Goal: Information Seeking & Learning: Learn about a topic

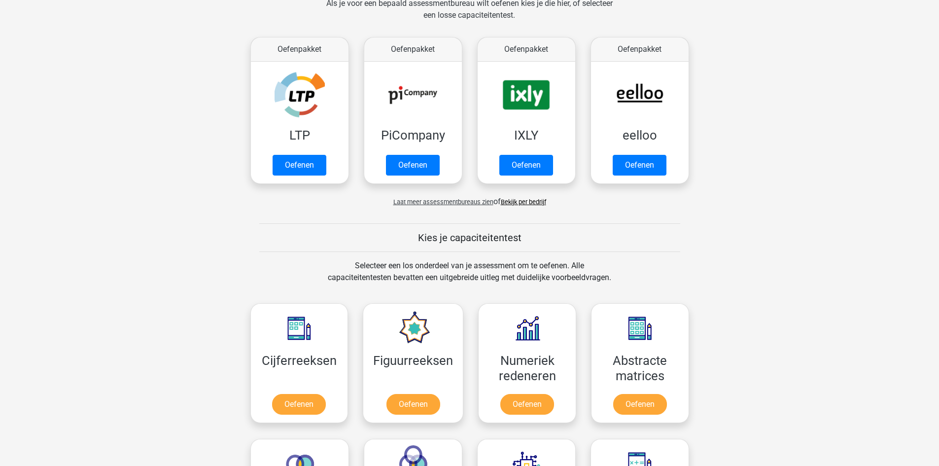
scroll to position [99, 0]
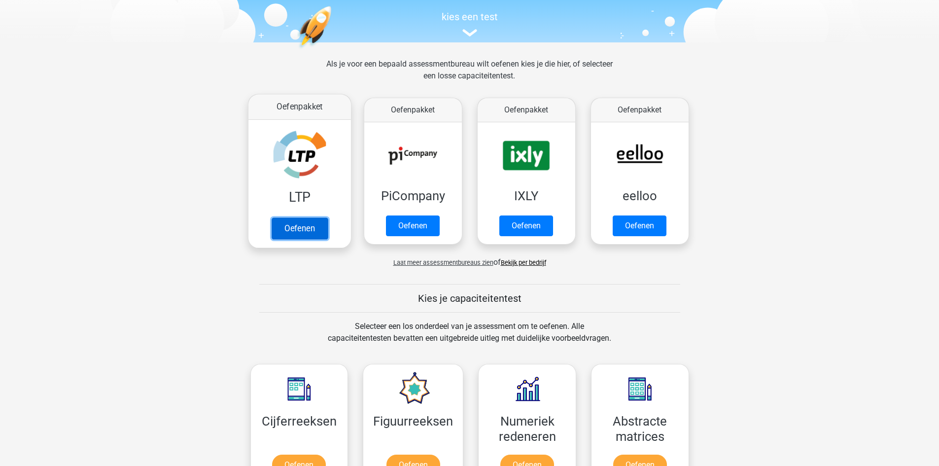
click at [307, 220] on link "Oefenen" at bounding box center [299, 228] width 56 height 22
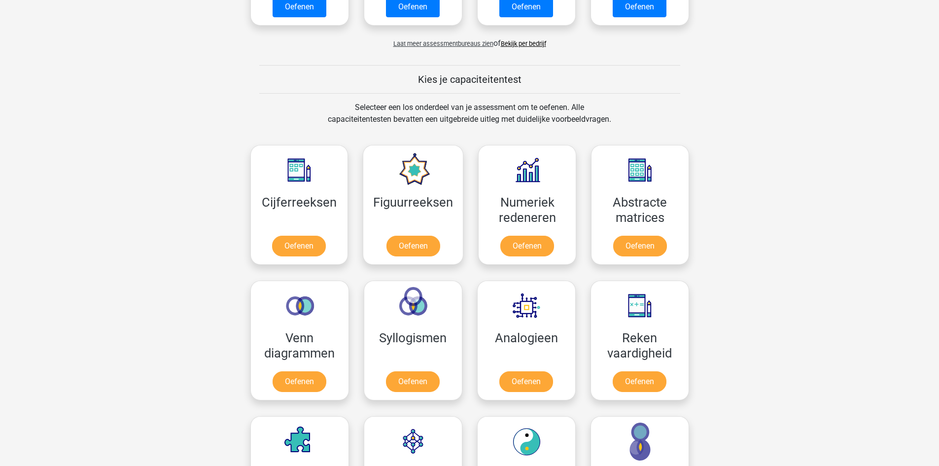
scroll to position [345, 0]
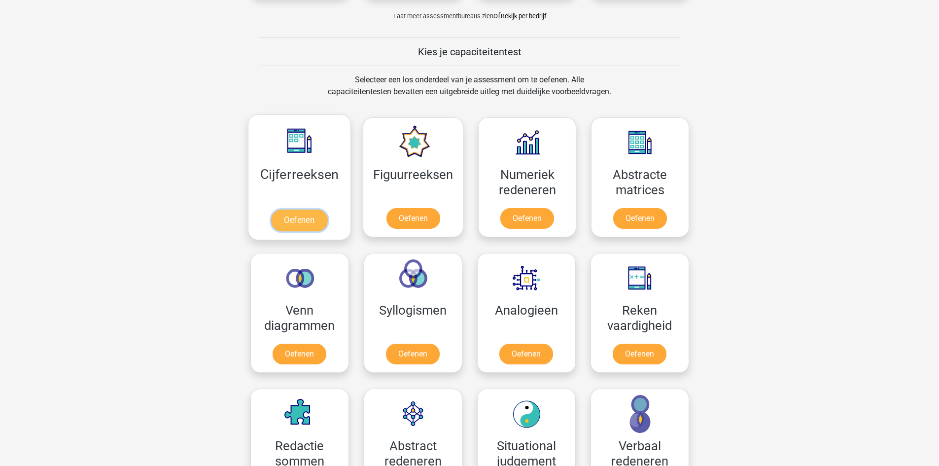
click at [296, 218] on link "Oefenen" at bounding box center [299, 220] width 56 height 22
click at [419, 220] on link "Oefenen" at bounding box center [413, 220] width 56 height 22
click at [306, 353] on link "Oefenen" at bounding box center [299, 356] width 56 height 22
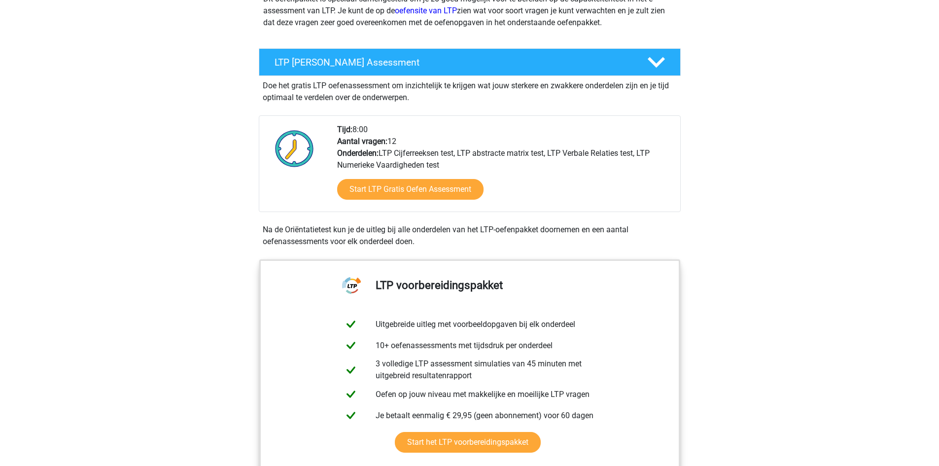
scroll to position [197, 0]
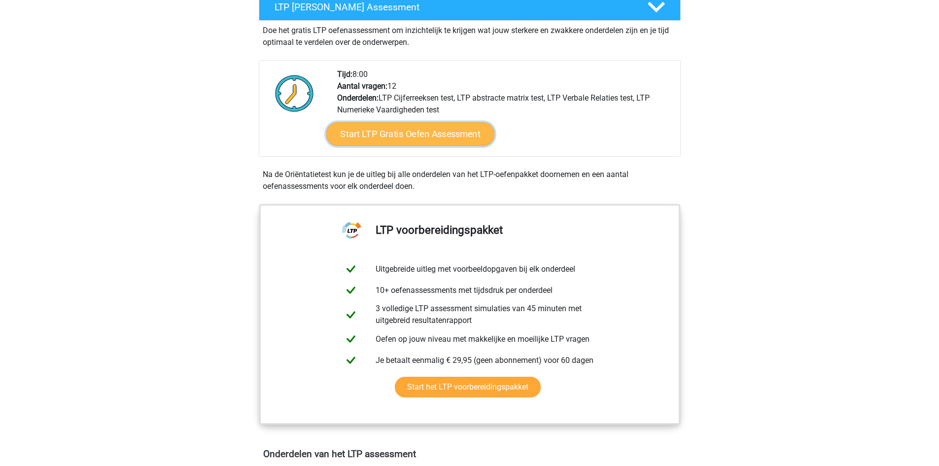
click at [397, 137] on link "Start LTP Gratis Oefen Assessment" at bounding box center [410, 134] width 169 height 24
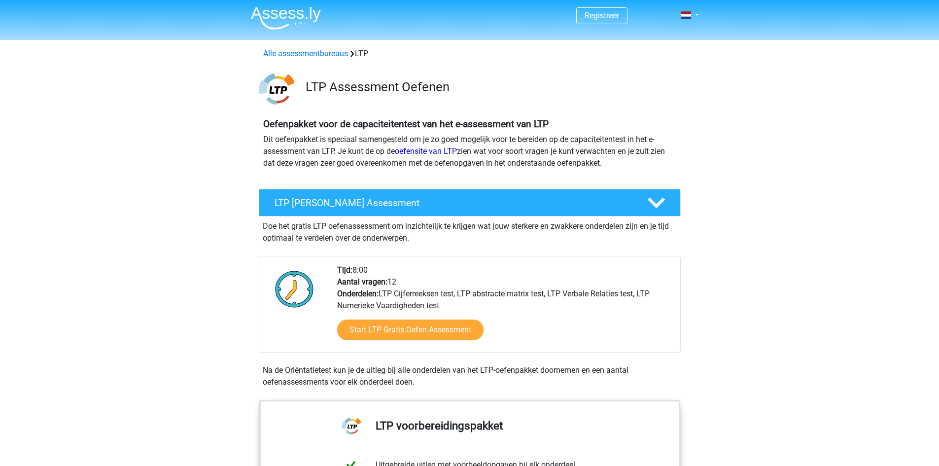
scroll to position [0, 0]
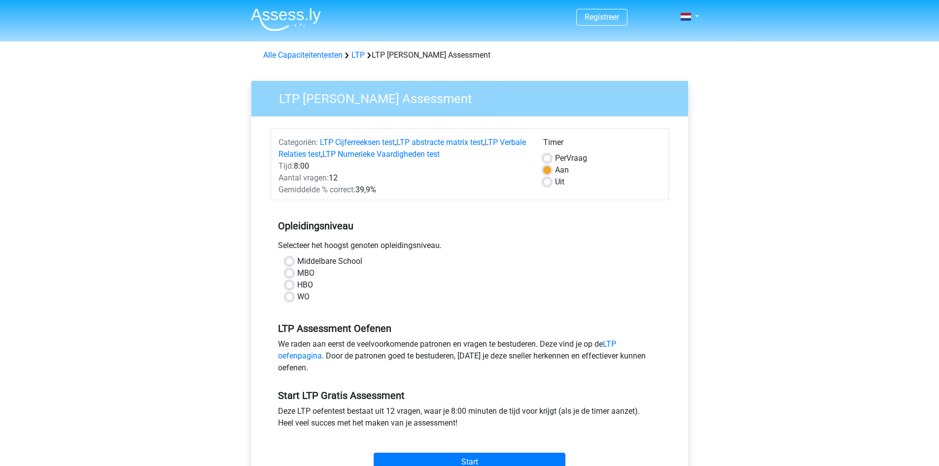
click at [297, 260] on label "Middelbare School" at bounding box center [329, 261] width 65 height 12
click at [293, 260] on input "Middelbare School" at bounding box center [289, 260] width 8 height 10
radio input "true"
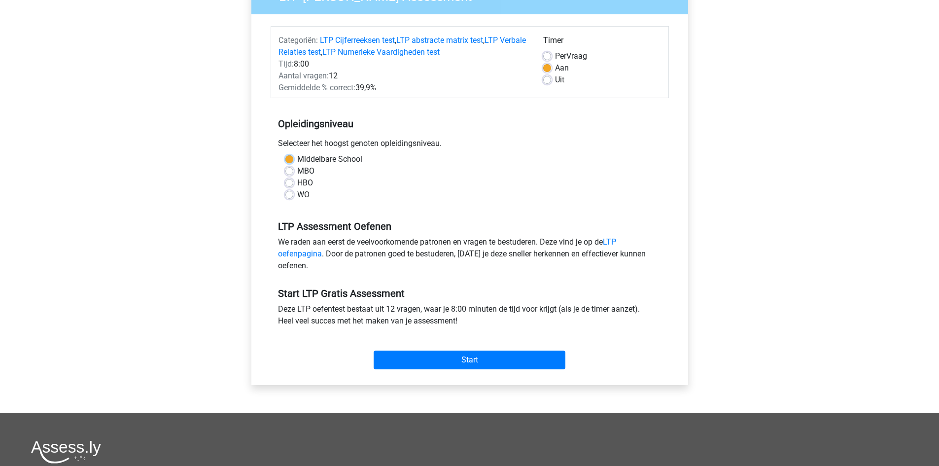
scroll to position [197, 0]
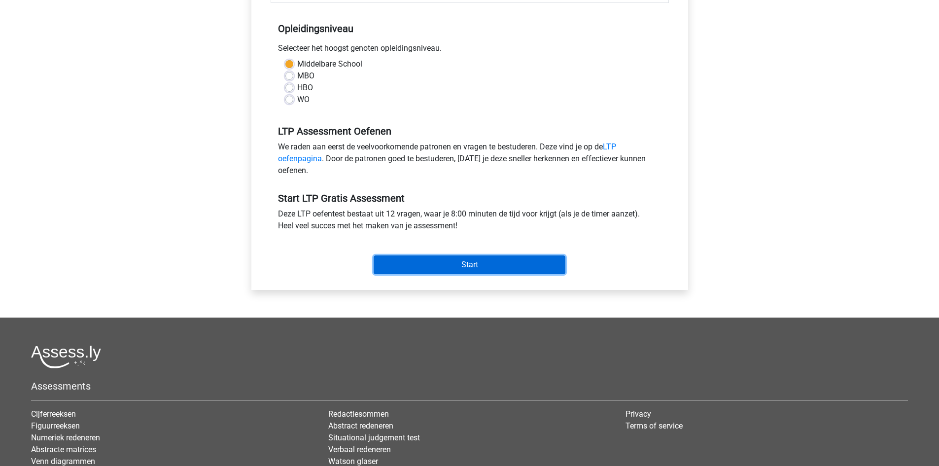
click at [478, 264] on input "Start" at bounding box center [470, 264] width 192 height 19
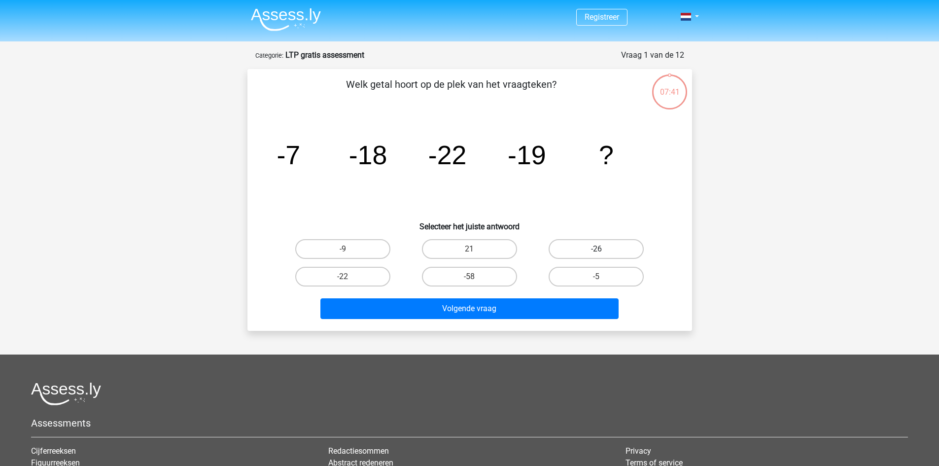
click at [586, 241] on label "-26" at bounding box center [595, 249] width 95 height 20
click at [596, 249] on input "-26" at bounding box center [599, 252] width 6 height 6
radio input "true"
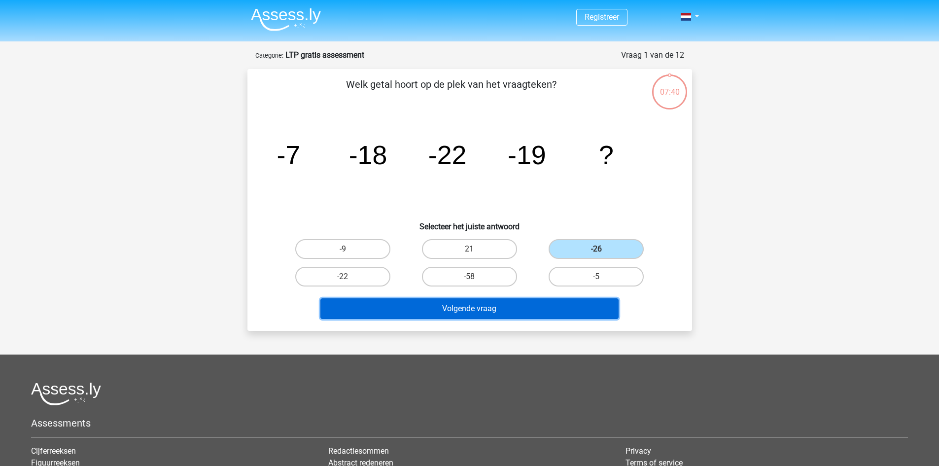
click at [487, 308] on button "Volgende vraag" at bounding box center [469, 308] width 298 height 21
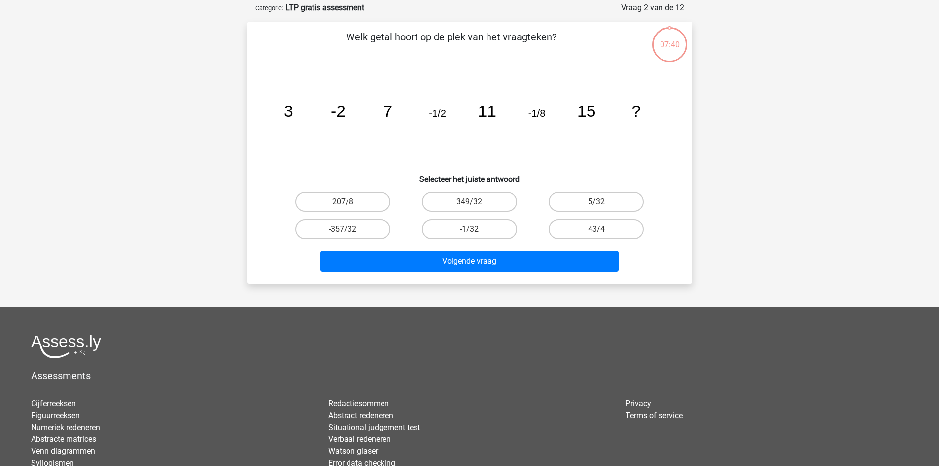
scroll to position [49, 0]
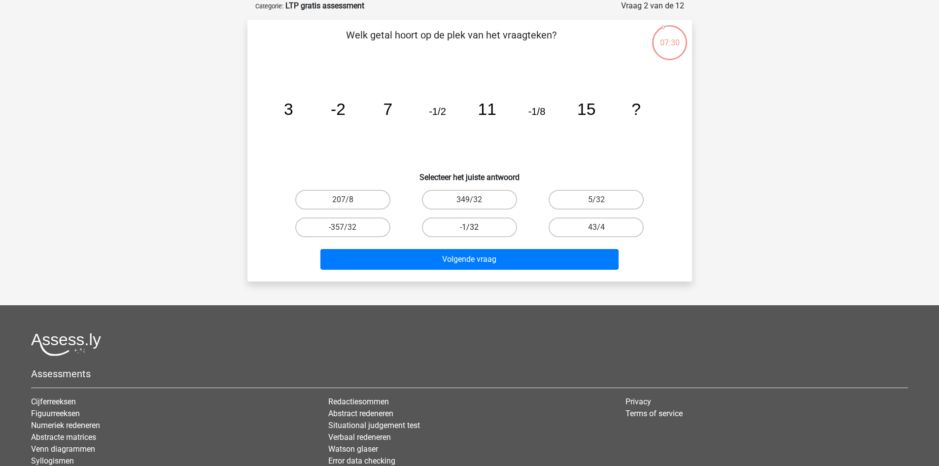
click at [475, 225] on label "-1/32" at bounding box center [469, 227] width 95 height 20
click at [475, 227] on input "-1/32" at bounding box center [472, 230] width 6 height 6
radio input "true"
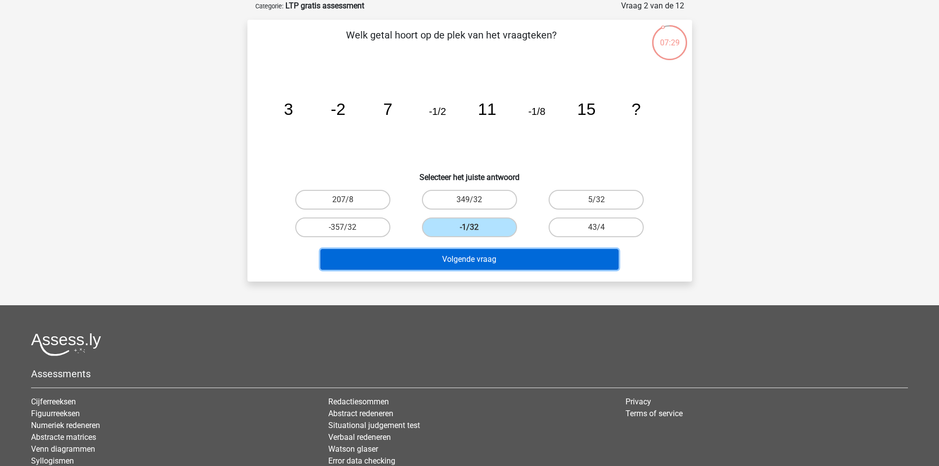
click at [470, 255] on button "Volgende vraag" at bounding box center [469, 259] width 298 height 21
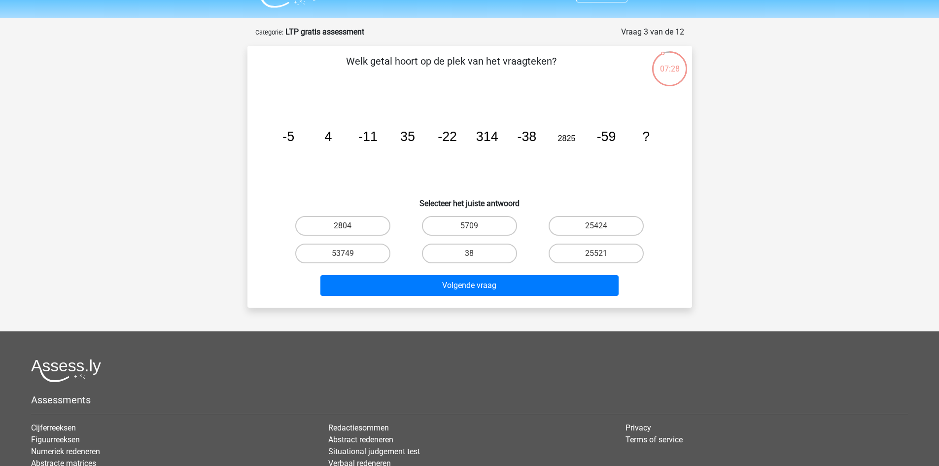
scroll to position [0, 0]
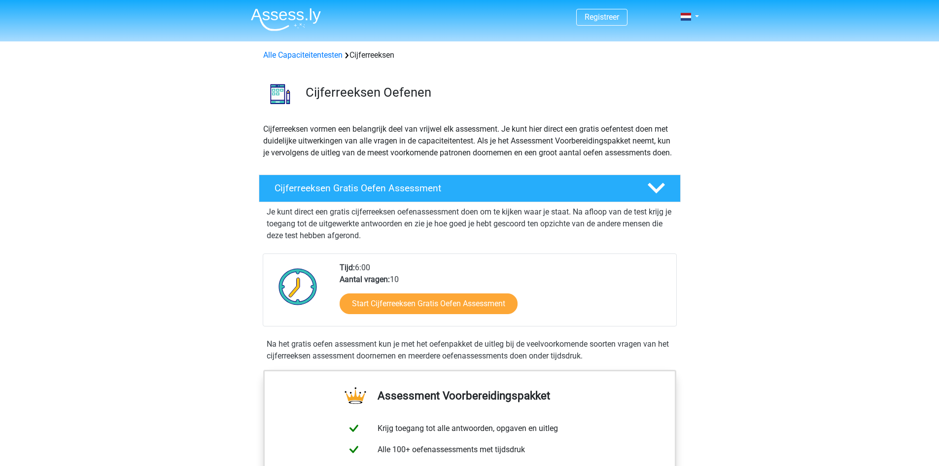
scroll to position [49, 0]
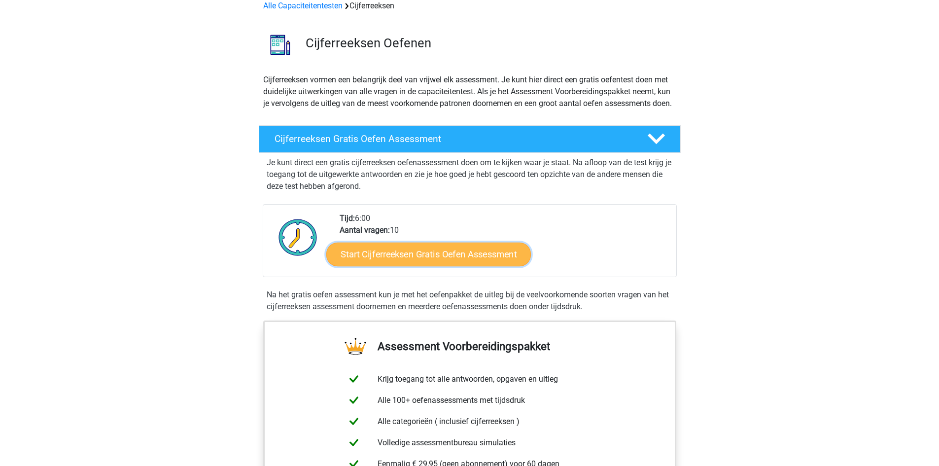
click at [427, 266] on link "Start Cijferreeksen Gratis Oefen Assessment" at bounding box center [428, 254] width 205 height 24
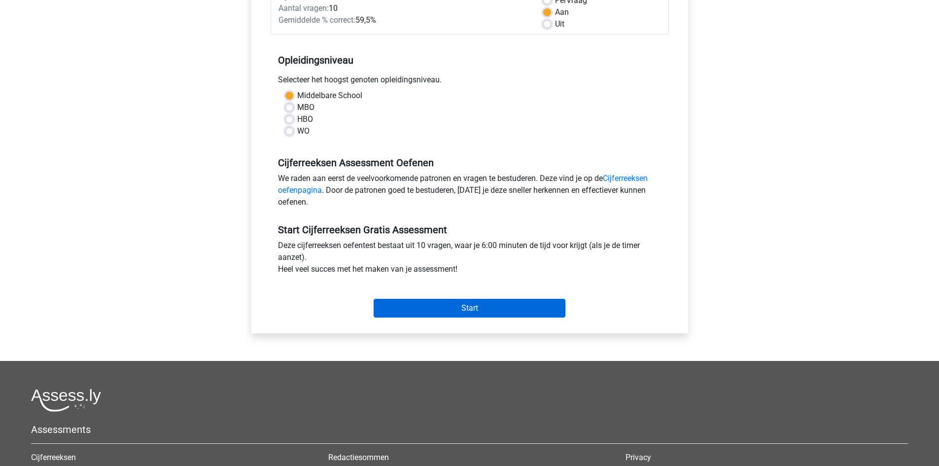
scroll to position [197, 0]
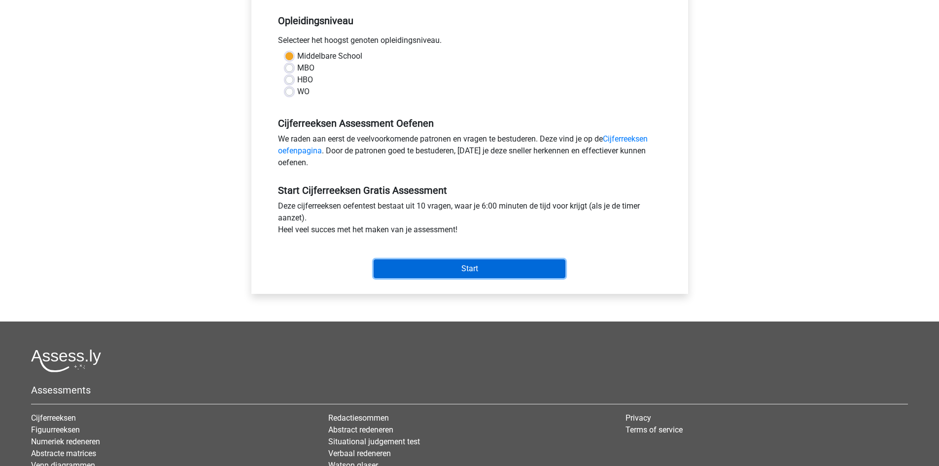
click at [428, 273] on input "Start" at bounding box center [470, 268] width 192 height 19
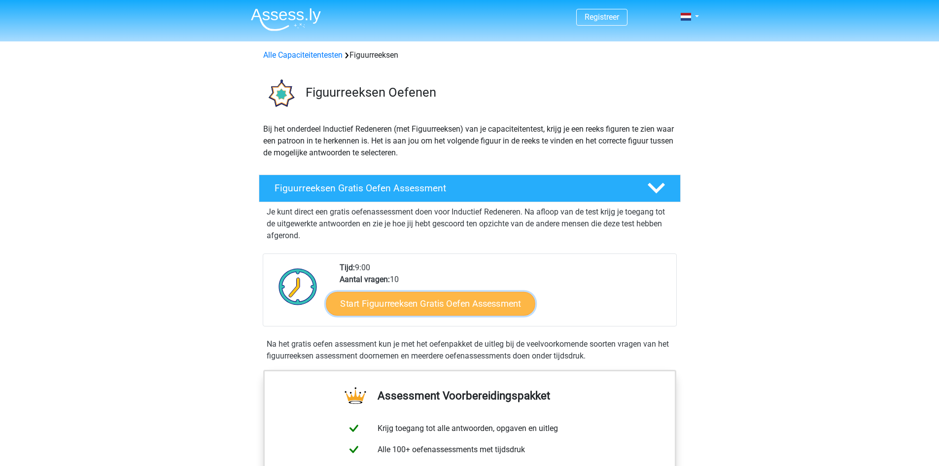
click at [467, 297] on link "Start Figuurreeksen Gratis Oefen Assessment" at bounding box center [430, 303] width 209 height 24
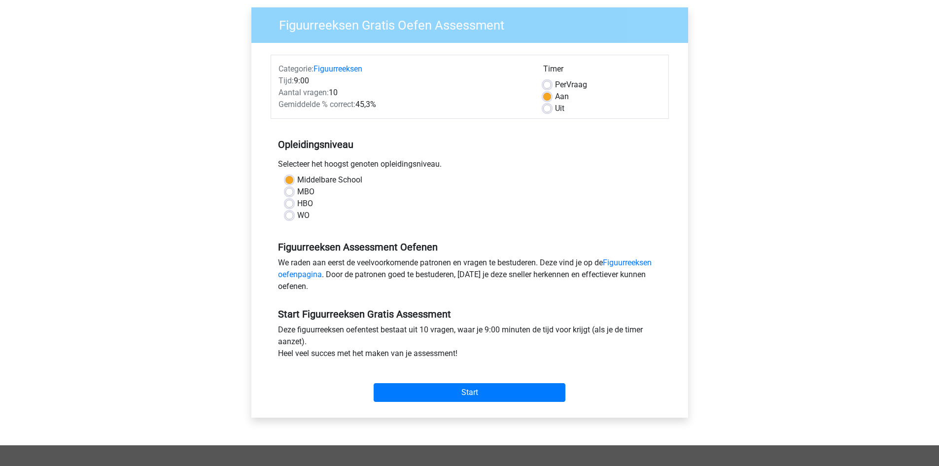
scroll to position [148, 0]
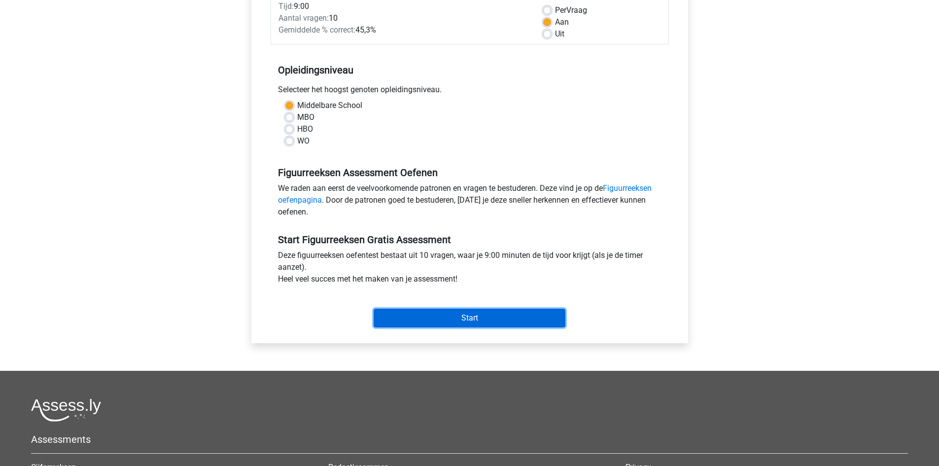
click at [469, 311] on input "Start" at bounding box center [470, 317] width 192 height 19
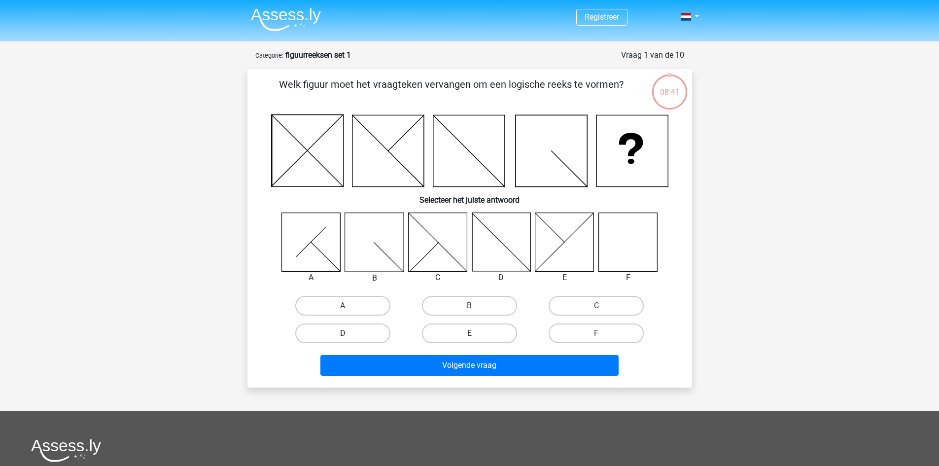
click at [371, 335] on label "D" at bounding box center [342, 333] width 95 height 20
click at [349, 335] on input "D" at bounding box center [345, 336] width 6 height 6
radio input "true"
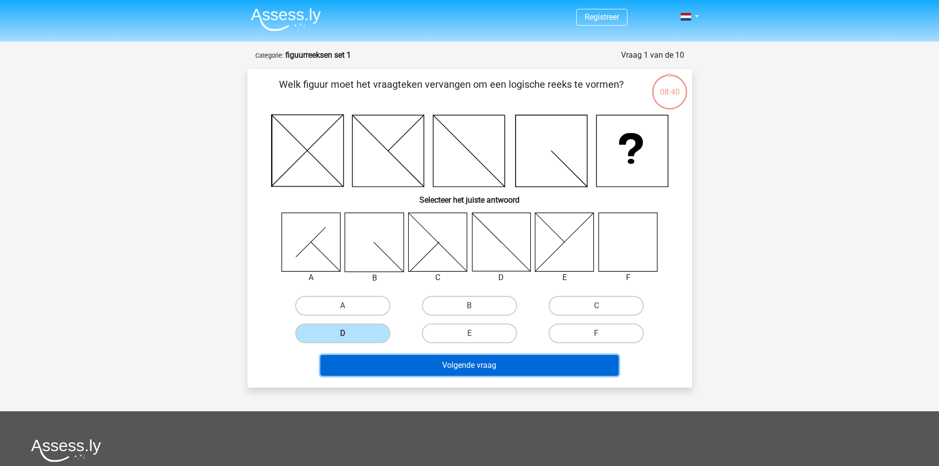
click at [501, 364] on button "Volgende vraag" at bounding box center [469, 365] width 298 height 21
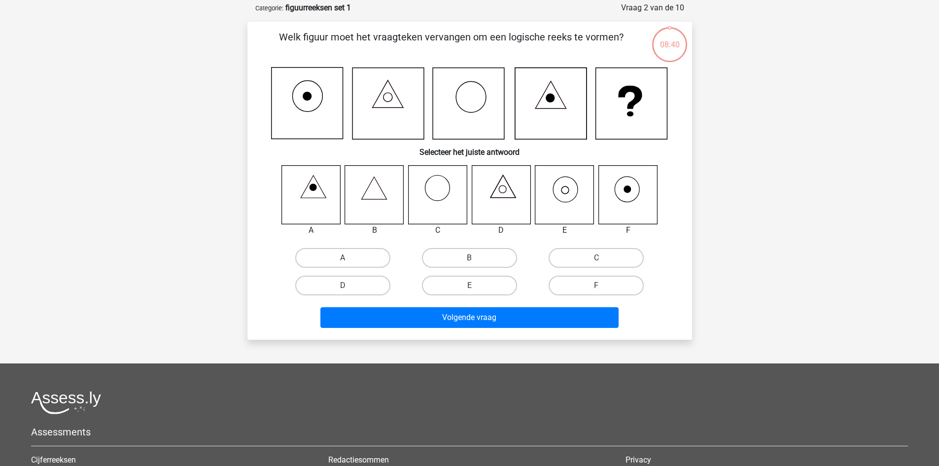
scroll to position [49, 0]
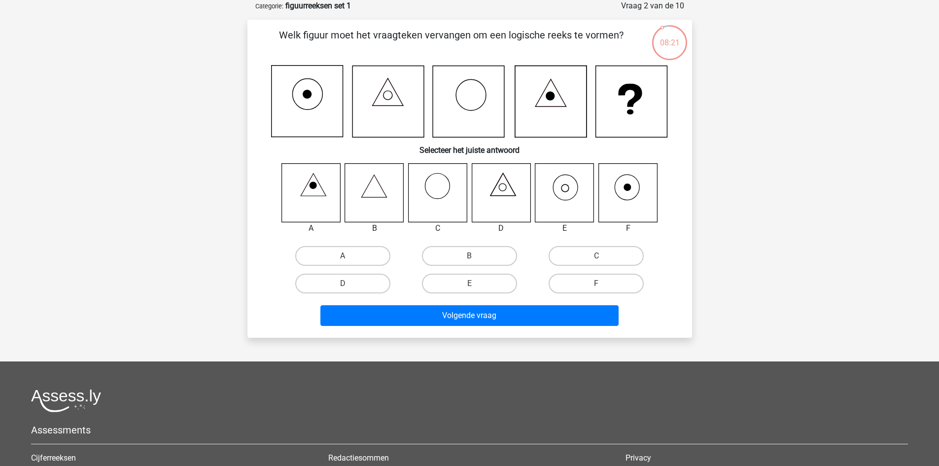
click at [565, 186] on icon at bounding box center [564, 192] width 59 height 59
click at [486, 288] on label "E" at bounding box center [469, 283] width 95 height 20
click at [476, 288] on input "E" at bounding box center [472, 286] width 6 height 6
radio input "true"
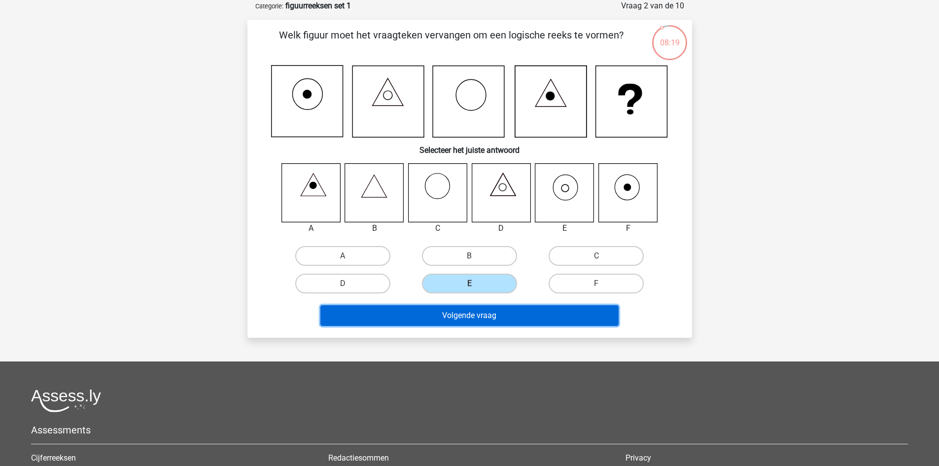
click at [487, 315] on button "Volgende vraag" at bounding box center [469, 315] width 298 height 21
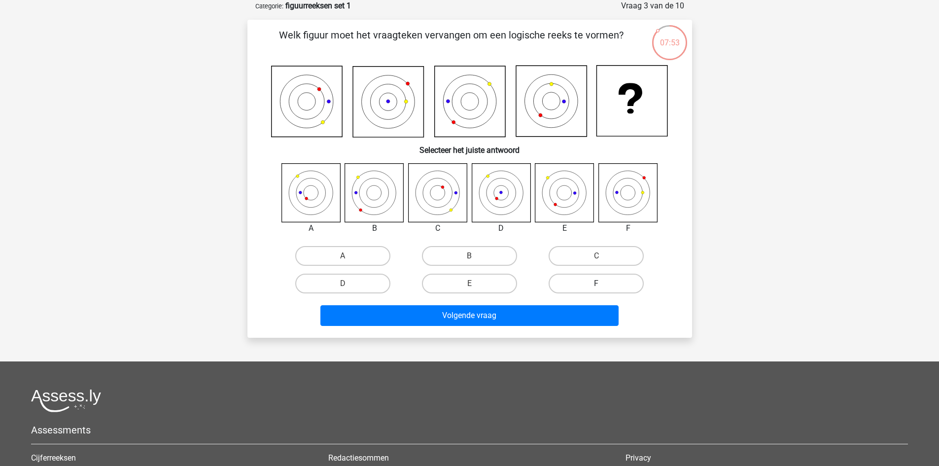
click at [603, 285] on label "F" at bounding box center [595, 283] width 95 height 20
click at [603, 285] on input "F" at bounding box center [599, 286] width 6 height 6
radio input "true"
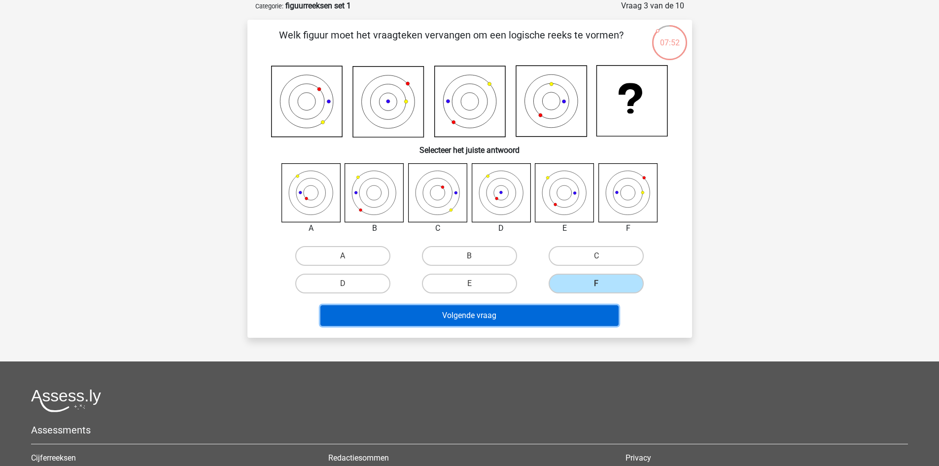
click at [549, 315] on button "Volgende vraag" at bounding box center [469, 315] width 298 height 21
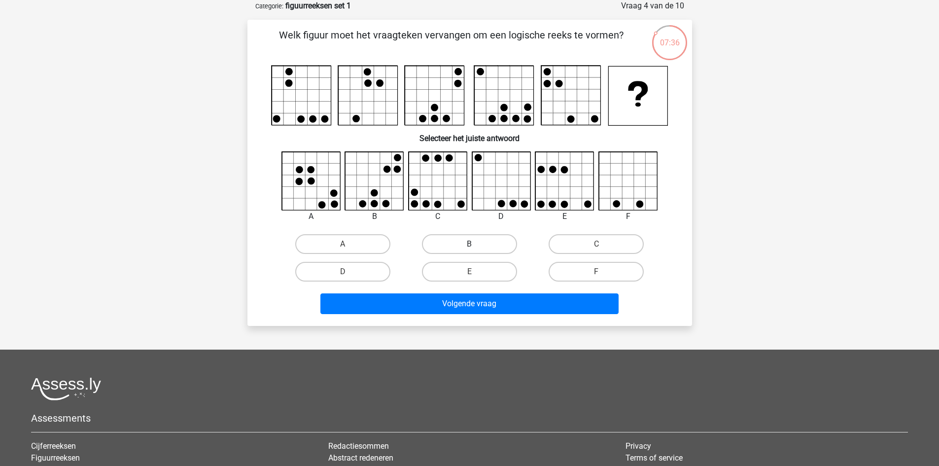
click at [445, 241] on label "B" at bounding box center [469, 244] width 95 height 20
click at [469, 244] on input "B" at bounding box center [472, 247] width 6 height 6
radio input "true"
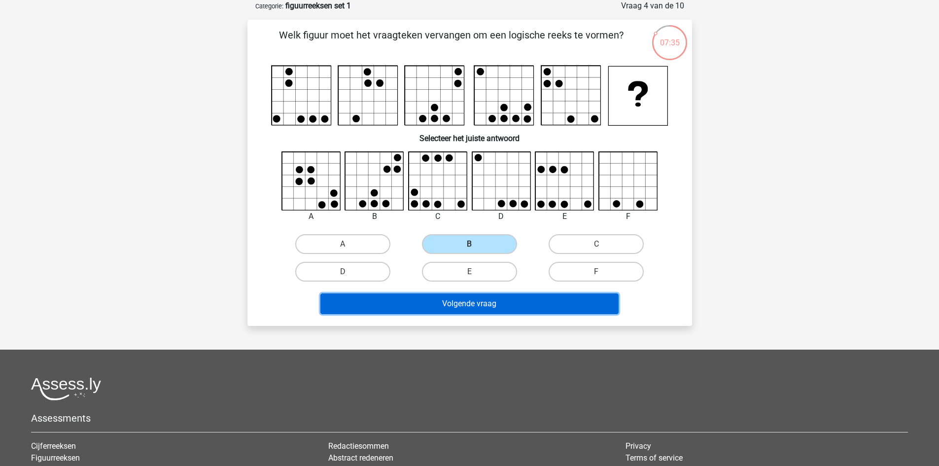
click at [441, 304] on button "Volgende vraag" at bounding box center [469, 303] width 298 height 21
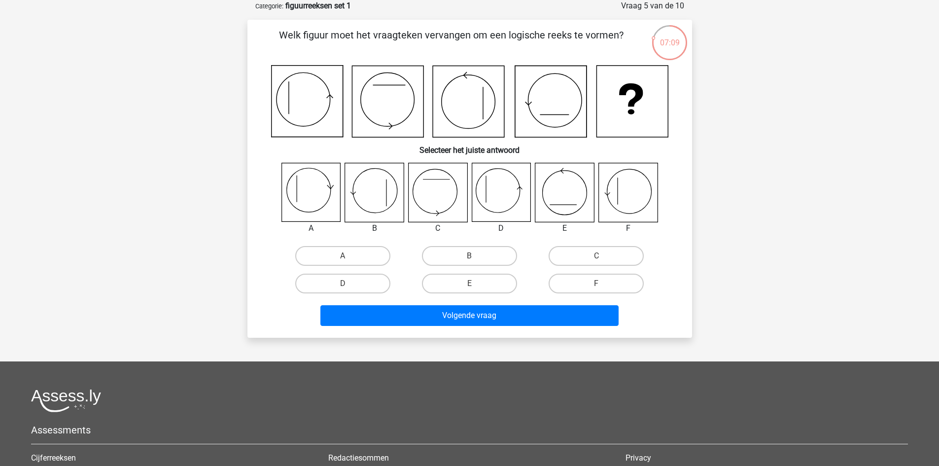
click at [500, 192] on icon at bounding box center [501, 192] width 59 height 59
click at [370, 285] on label "D" at bounding box center [342, 283] width 95 height 20
click at [349, 285] on input "D" at bounding box center [345, 286] width 6 height 6
radio input "true"
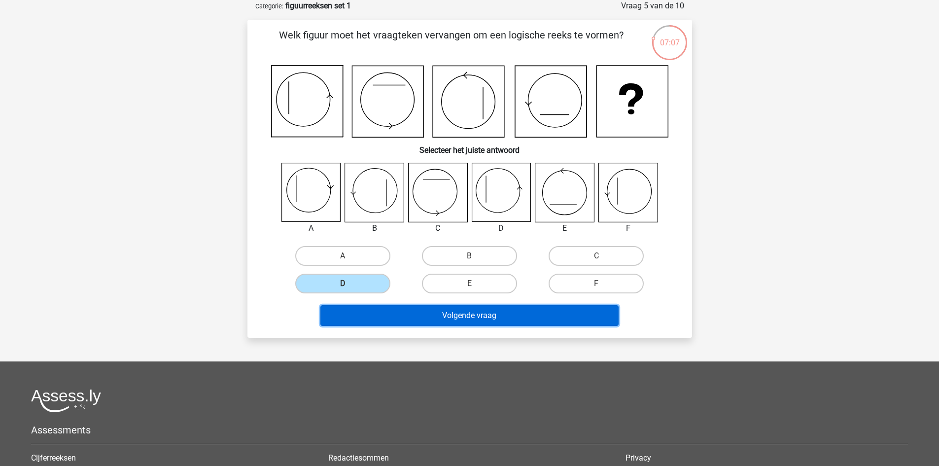
click at [485, 313] on button "Volgende vraag" at bounding box center [469, 315] width 298 height 21
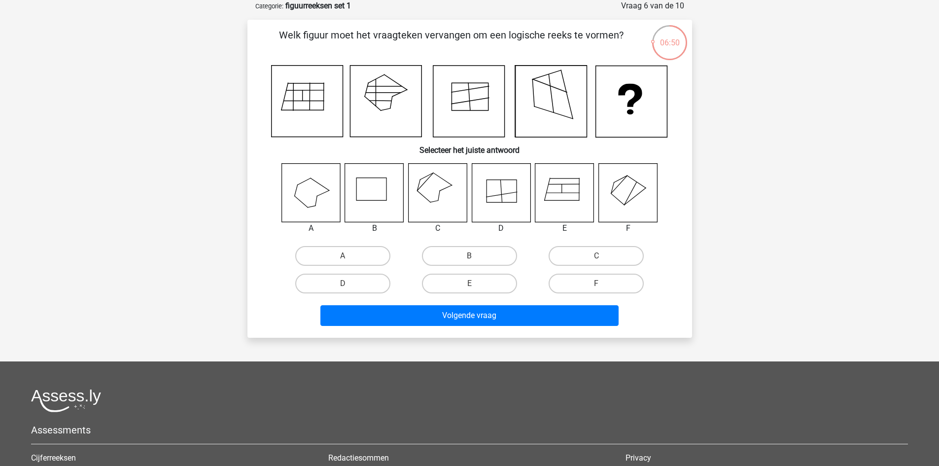
click at [597, 283] on input "F" at bounding box center [599, 286] width 6 height 6
radio input "true"
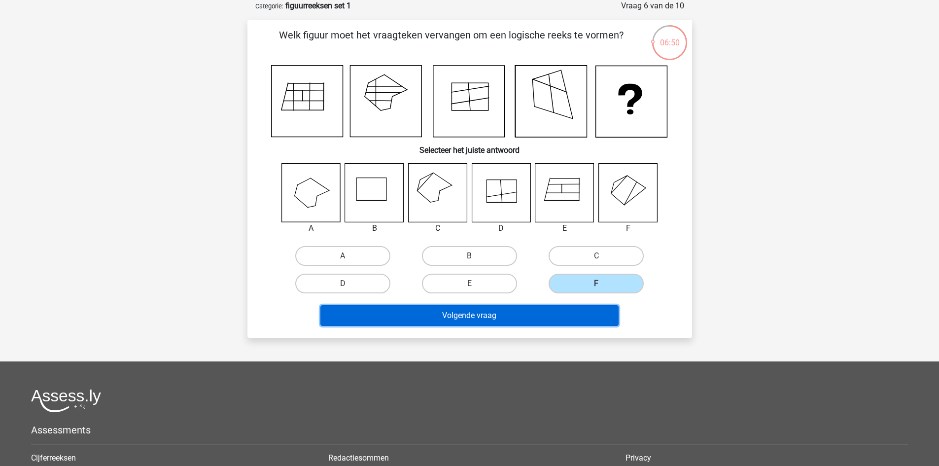
click at [543, 315] on button "Volgende vraag" at bounding box center [469, 315] width 298 height 21
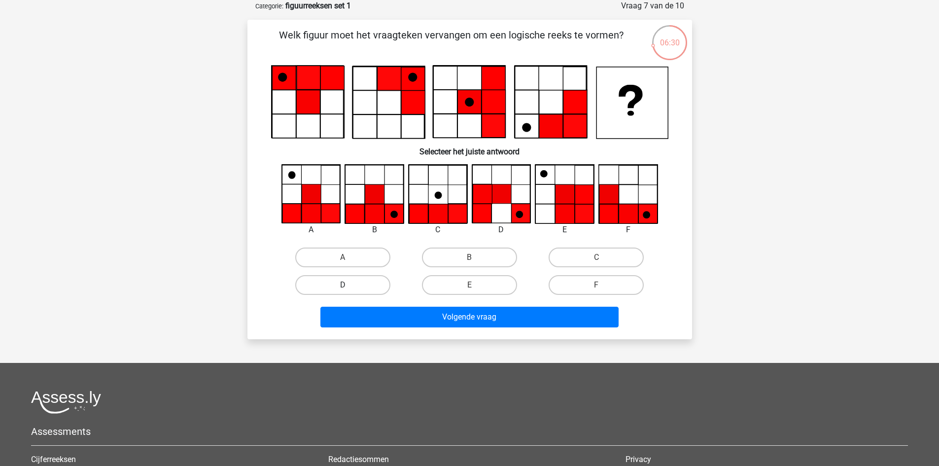
click at [374, 287] on label "D" at bounding box center [342, 285] width 95 height 20
click at [349, 287] on input "D" at bounding box center [345, 288] width 6 height 6
radio input "true"
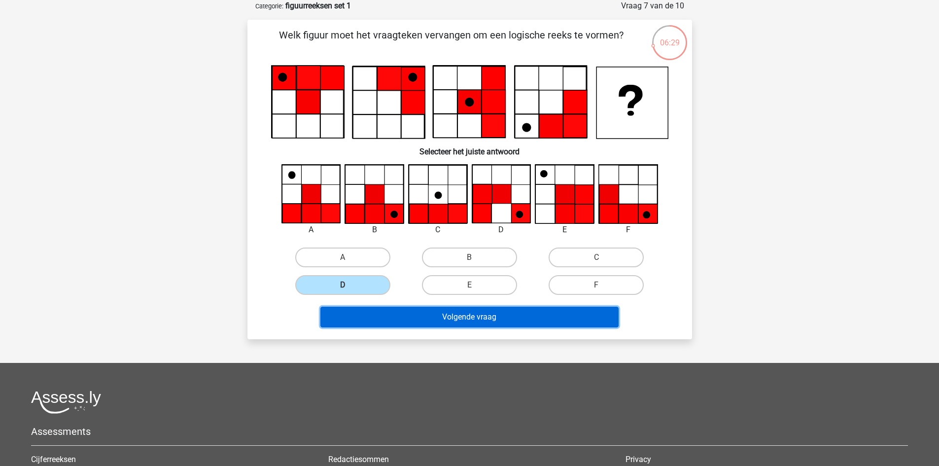
click at [431, 317] on button "Volgende vraag" at bounding box center [469, 317] width 298 height 21
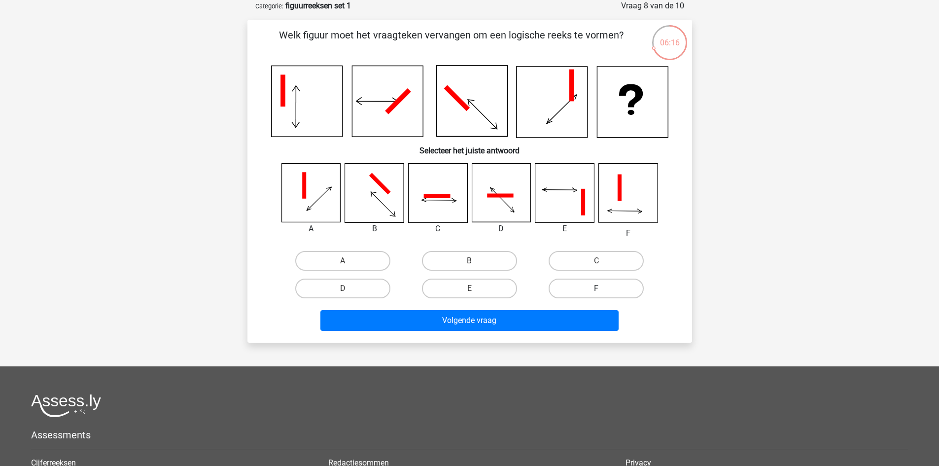
click at [603, 285] on label "F" at bounding box center [595, 288] width 95 height 20
click at [603, 288] on input "F" at bounding box center [599, 291] width 6 height 6
radio input "true"
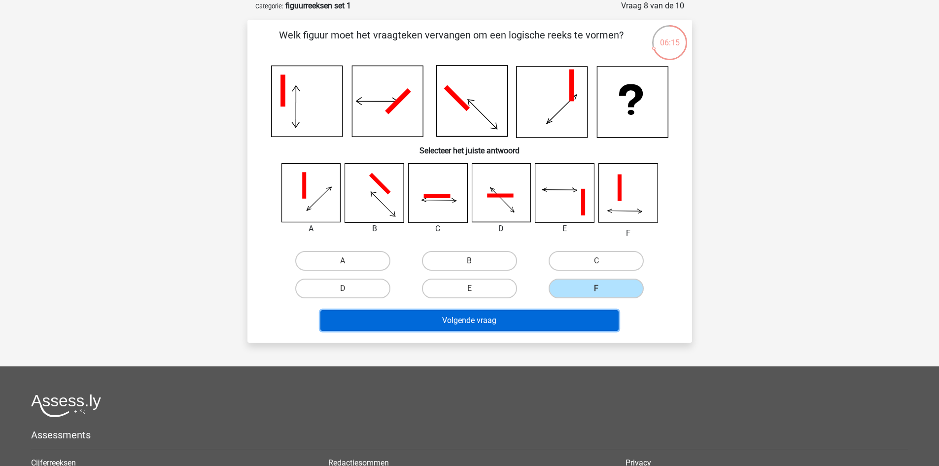
click at [535, 320] on button "Volgende vraag" at bounding box center [469, 320] width 298 height 21
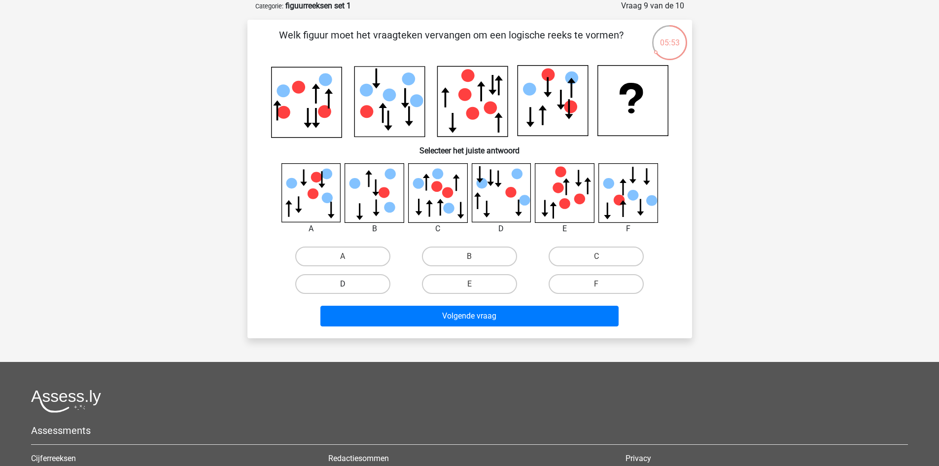
click at [354, 280] on label "D" at bounding box center [342, 284] width 95 height 20
click at [349, 284] on input "D" at bounding box center [345, 287] width 6 height 6
radio input "true"
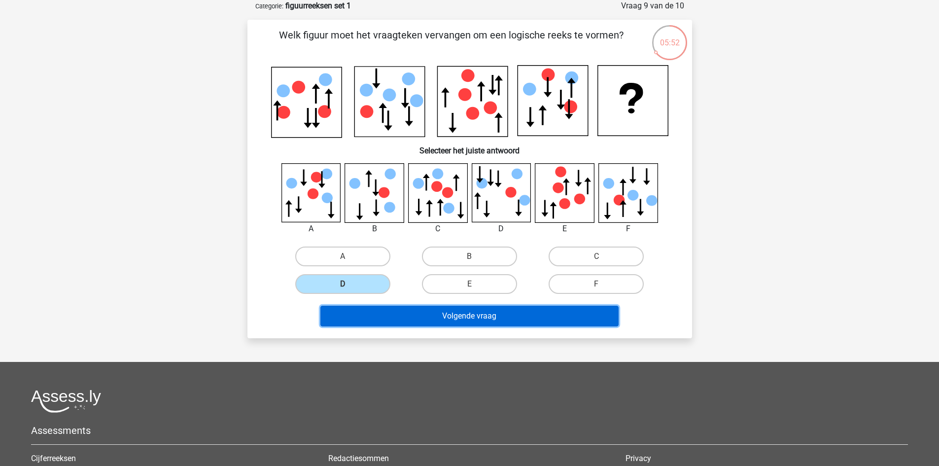
click at [463, 316] on button "Volgende vraag" at bounding box center [469, 316] width 298 height 21
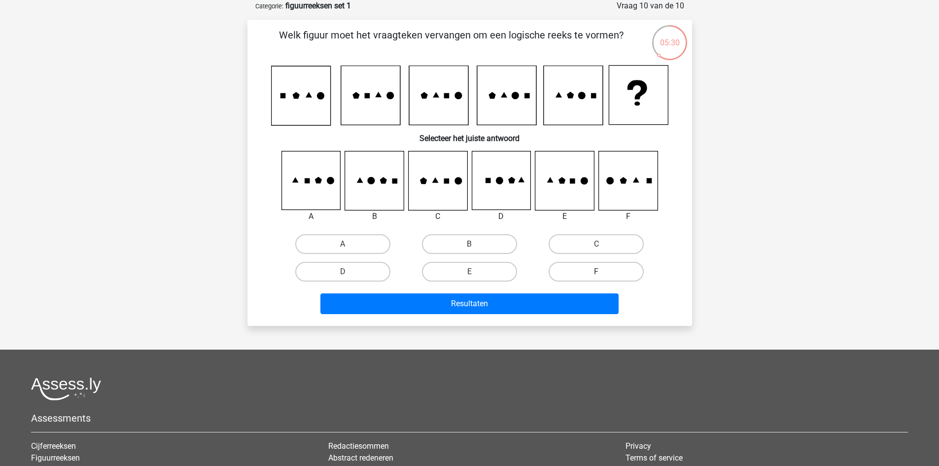
click at [625, 264] on label "F" at bounding box center [595, 272] width 95 height 20
click at [603, 272] on input "F" at bounding box center [599, 275] width 6 height 6
radio input "true"
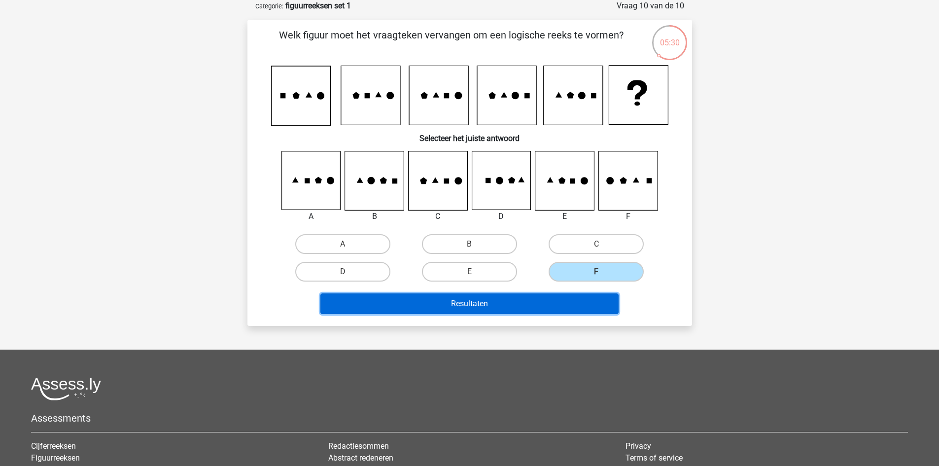
click at [565, 299] on button "Resultaten" at bounding box center [469, 303] width 298 height 21
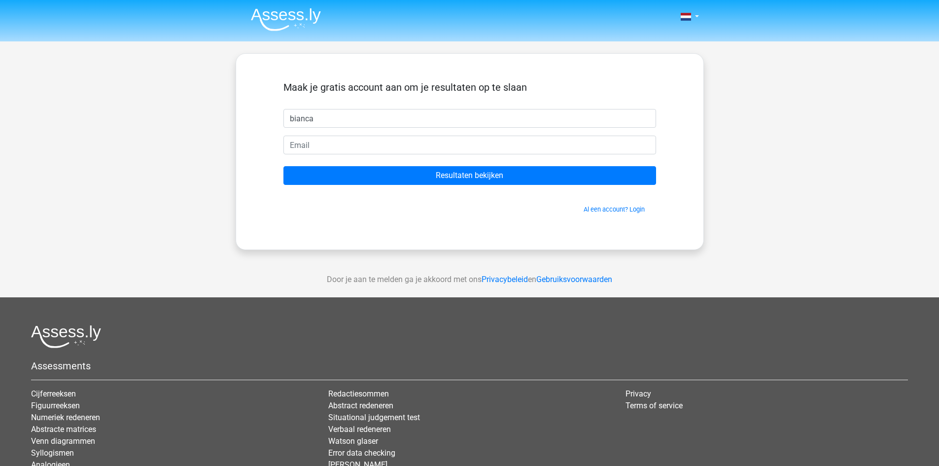
type input "bianca"
click at [473, 148] on input "email" at bounding box center [469, 145] width 373 height 19
type input "biancadepotter@hotmail.com"
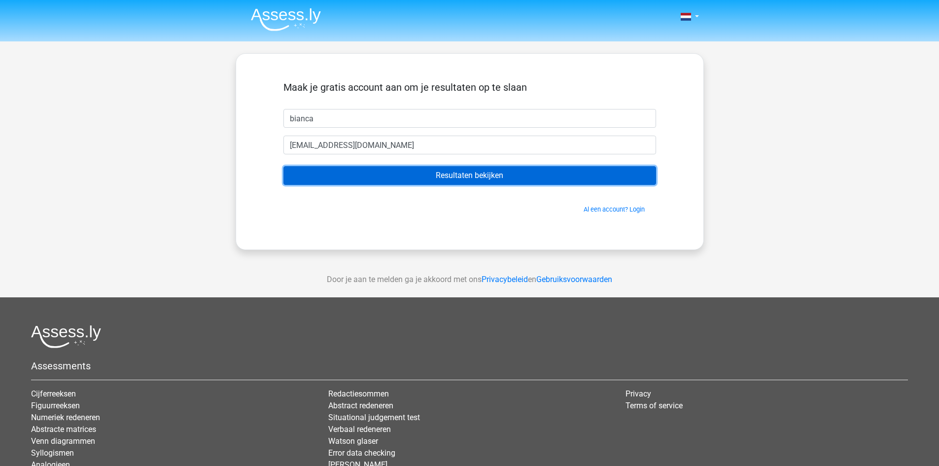
click at [496, 171] on input "Resultaten bekijken" at bounding box center [469, 175] width 373 height 19
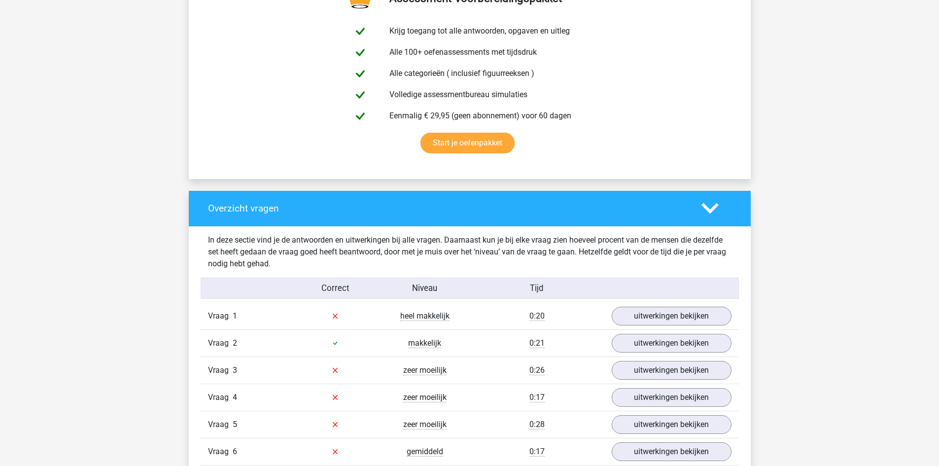
scroll to position [641, 0]
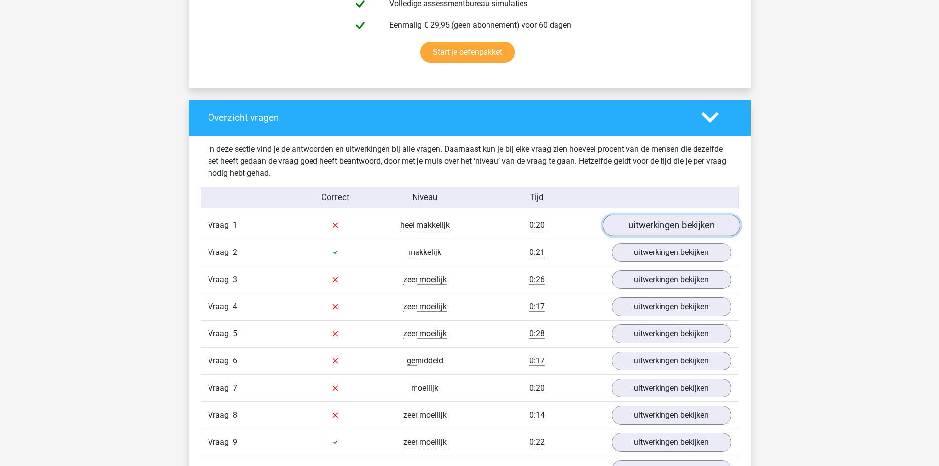
click at [677, 223] on link "uitwerkingen bekijken" at bounding box center [670, 225] width 137 height 22
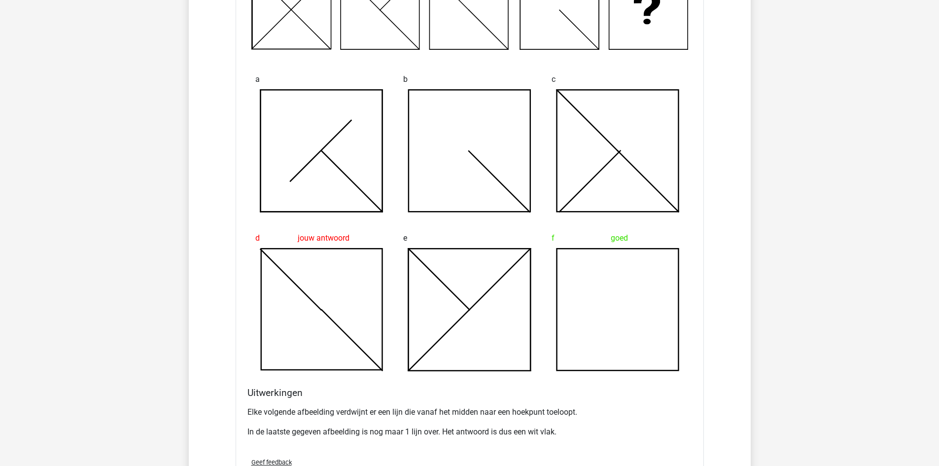
scroll to position [788, 0]
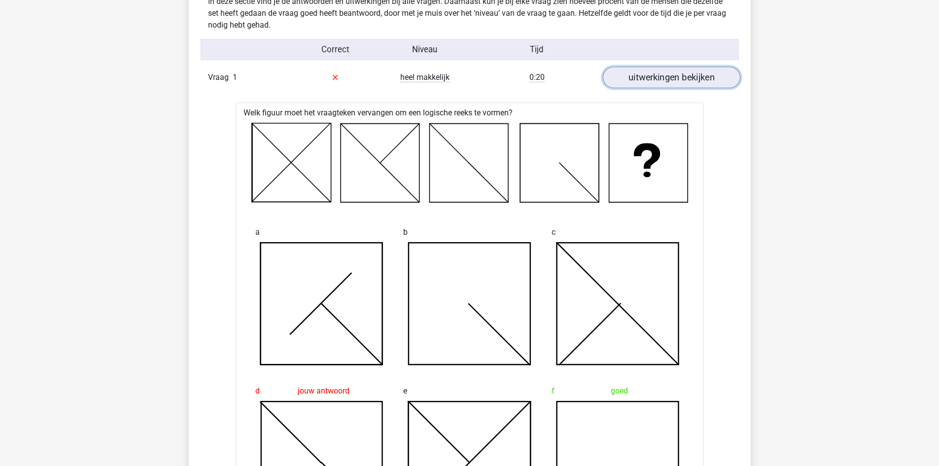
click at [694, 79] on link "uitwerkingen bekijken" at bounding box center [670, 78] width 137 height 22
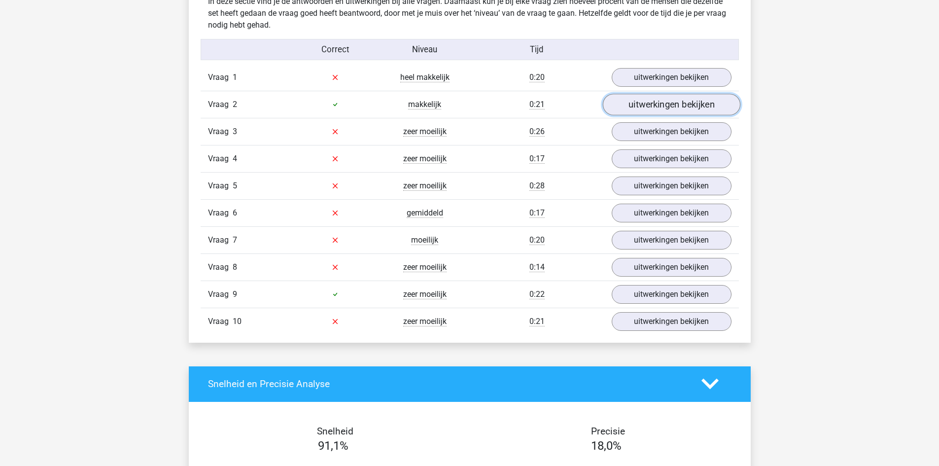
click at [681, 103] on link "uitwerkingen bekijken" at bounding box center [670, 105] width 137 height 22
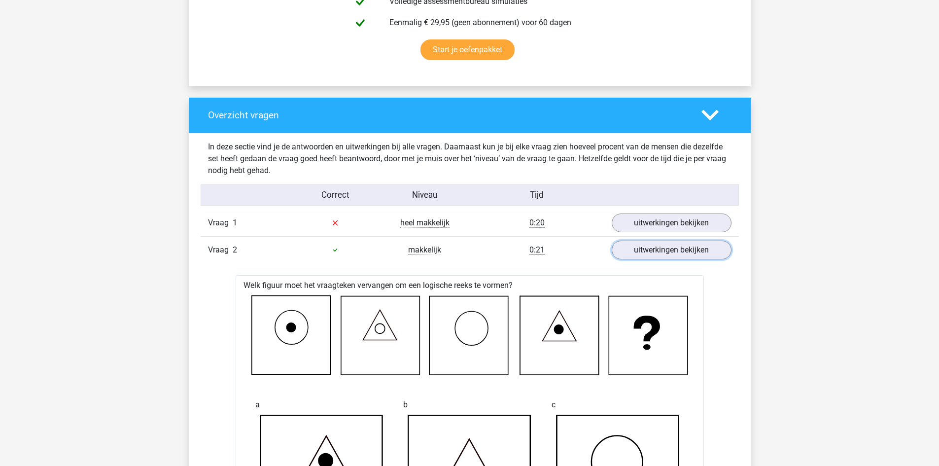
scroll to position [641, 0]
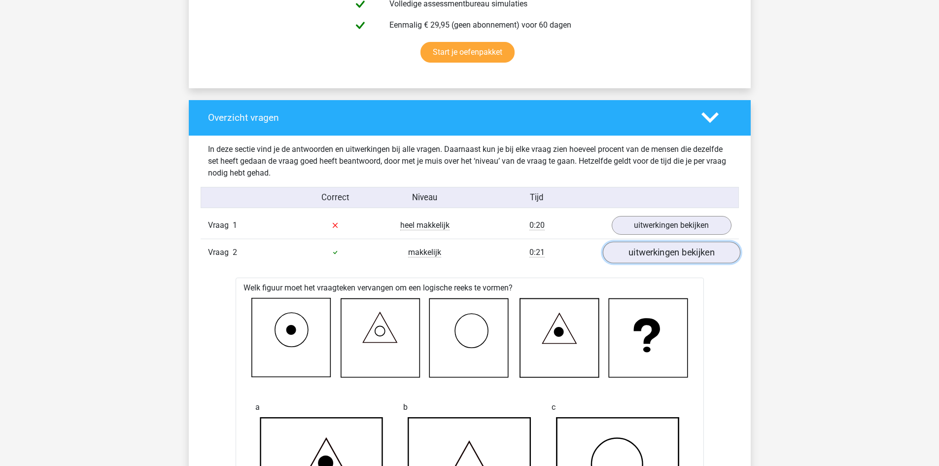
click at [705, 259] on link "uitwerkingen bekijken" at bounding box center [670, 252] width 137 height 22
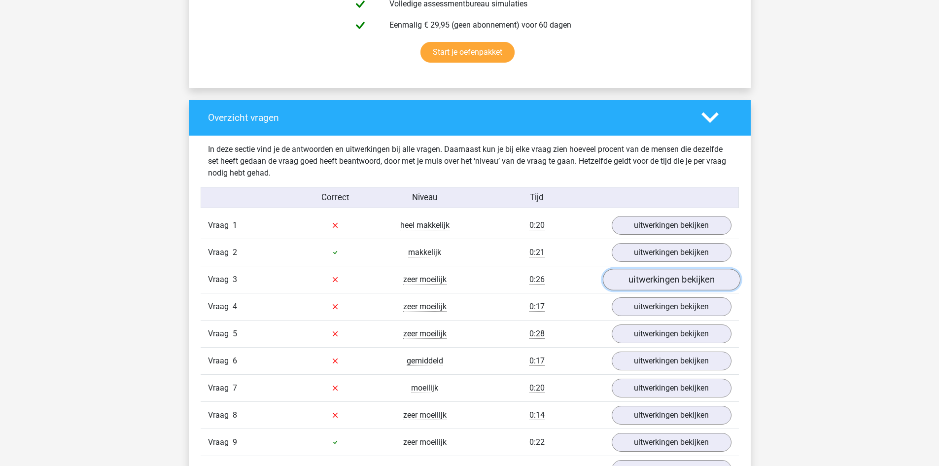
click at [660, 279] on link "uitwerkingen bekijken" at bounding box center [670, 280] width 137 height 22
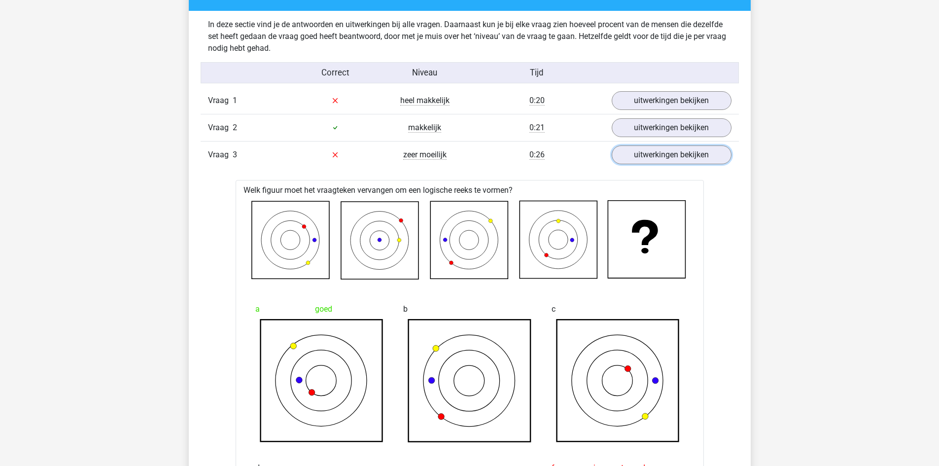
scroll to position [739, 0]
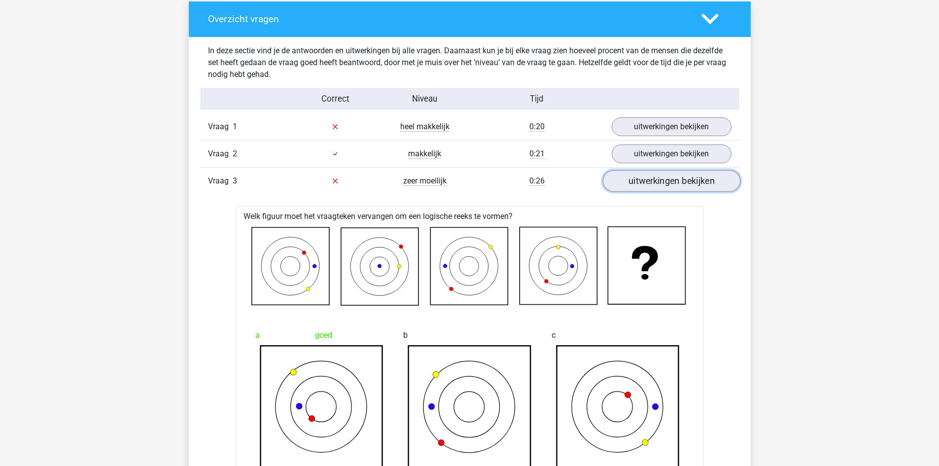
click at [692, 183] on link "uitwerkingen bekijken" at bounding box center [670, 181] width 137 height 22
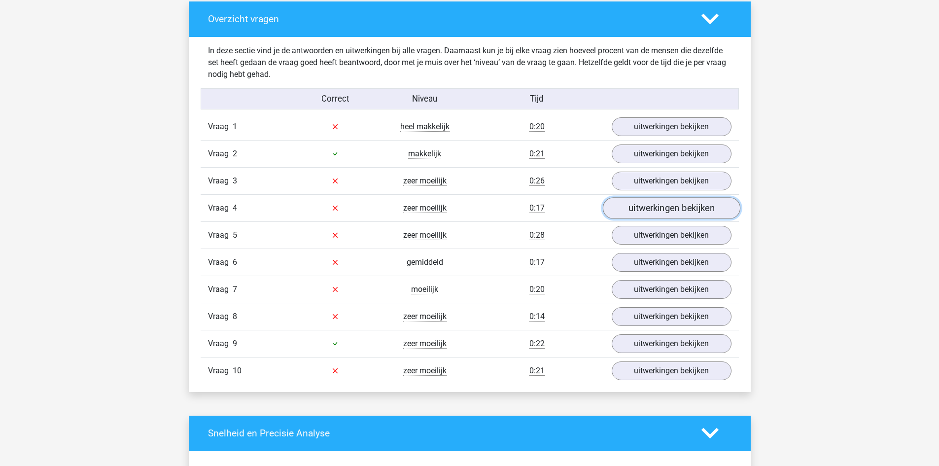
click at [691, 205] on link "uitwerkingen bekijken" at bounding box center [670, 208] width 137 height 22
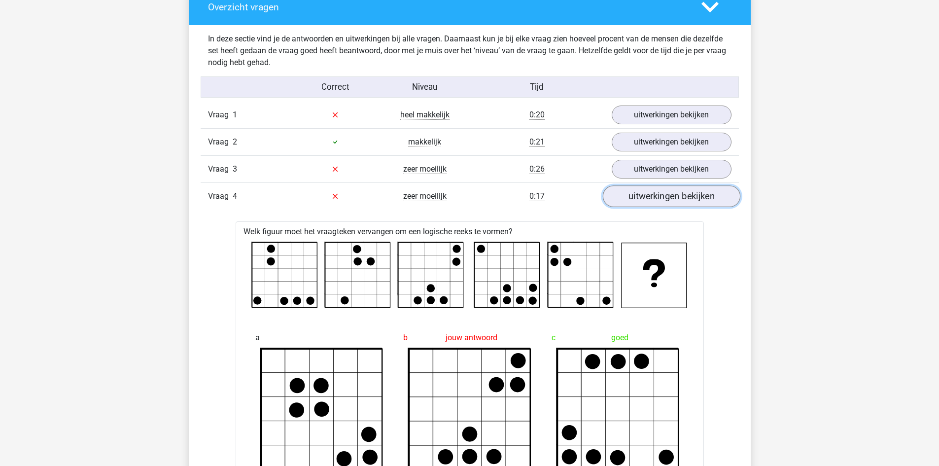
scroll to position [788, 0]
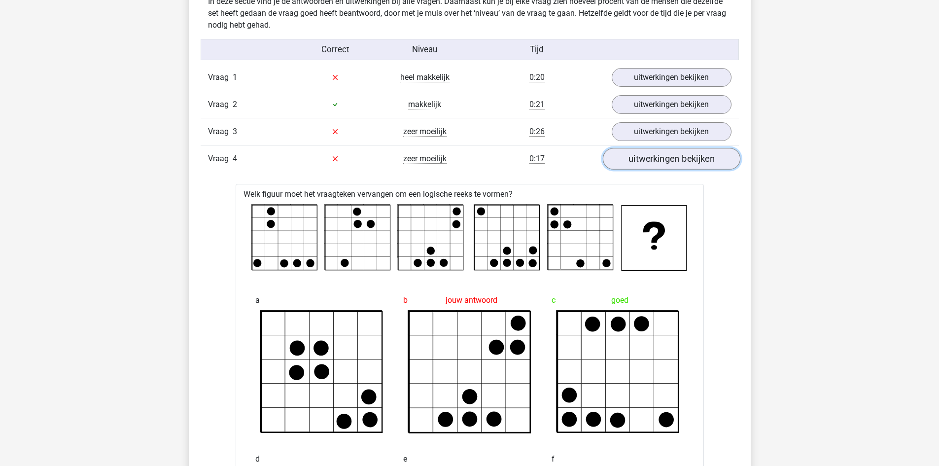
click at [683, 161] on link "uitwerkingen bekijken" at bounding box center [670, 159] width 137 height 22
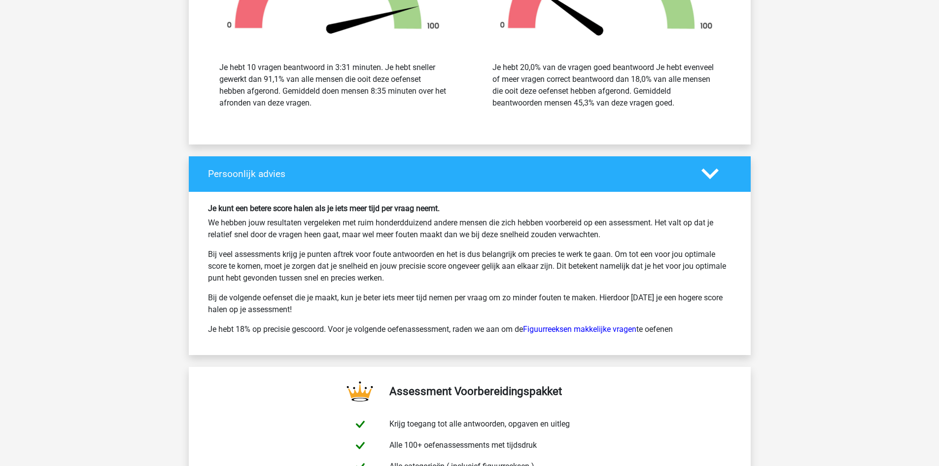
scroll to position [1330, 0]
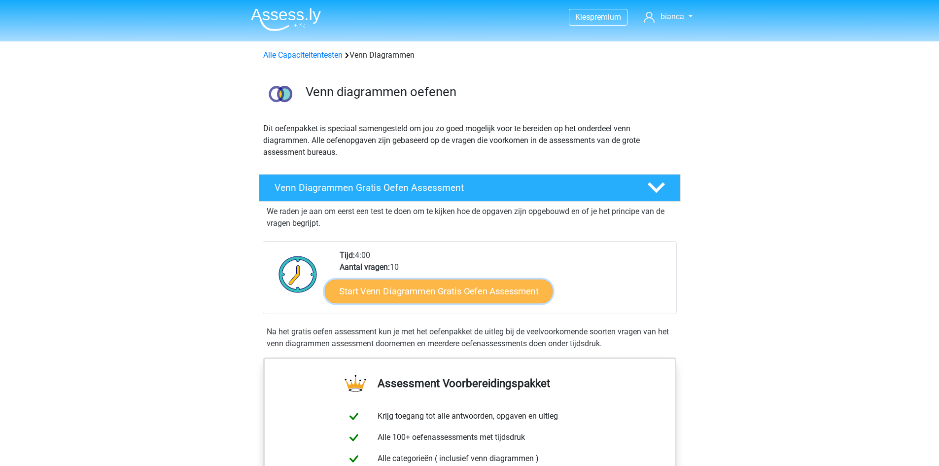
click at [394, 288] on link "Start Venn Diagrammen Gratis Oefen Assessment" at bounding box center [439, 291] width 228 height 24
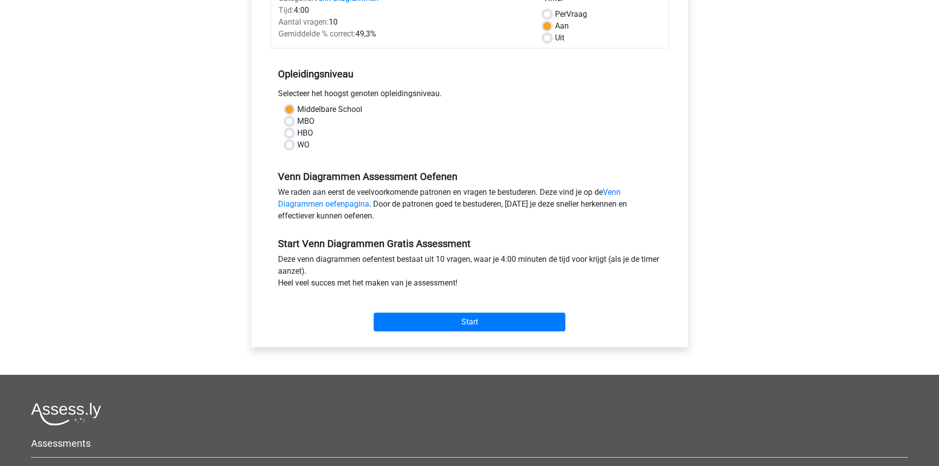
scroll to position [197, 0]
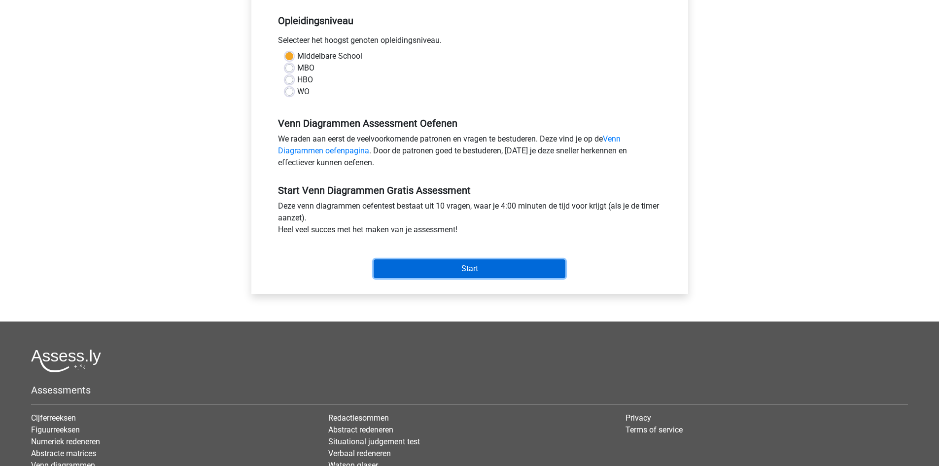
click at [470, 267] on input "Start" at bounding box center [470, 268] width 192 height 19
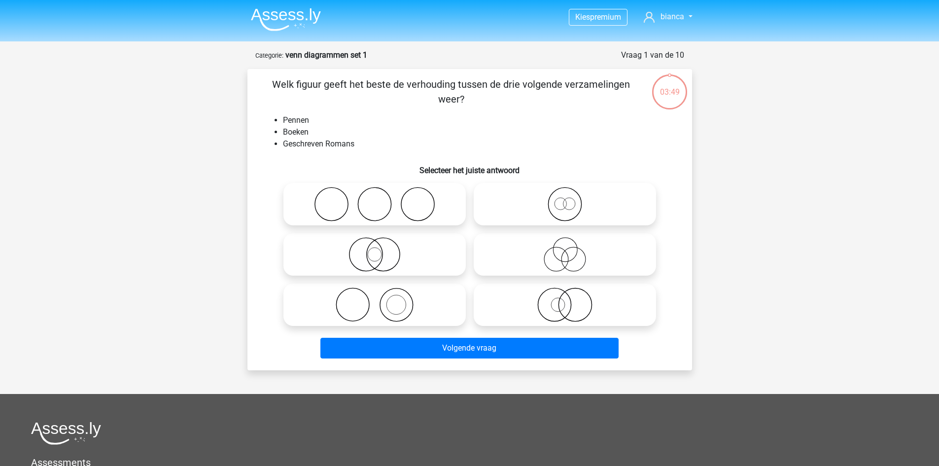
click at [395, 202] on icon at bounding box center [374, 204] width 174 height 34
click at [381, 199] on input "radio" at bounding box center [378, 196] width 6 height 6
radio input "true"
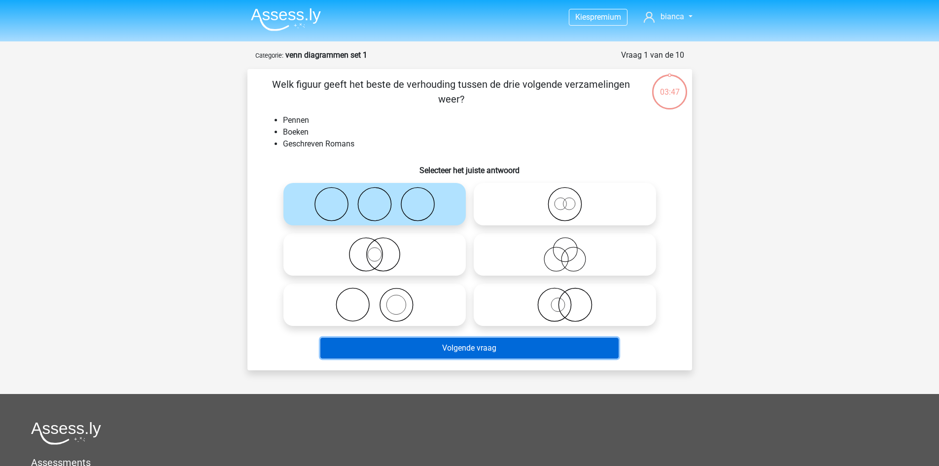
click at [481, 344] on button "Volgende vraag" at bounding box center [469, 348] width 298 height 21
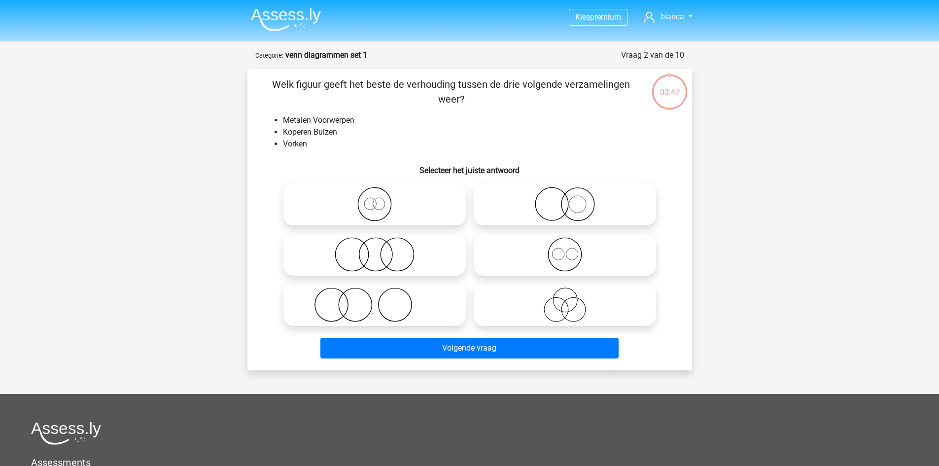
scroll to position [49, 0]
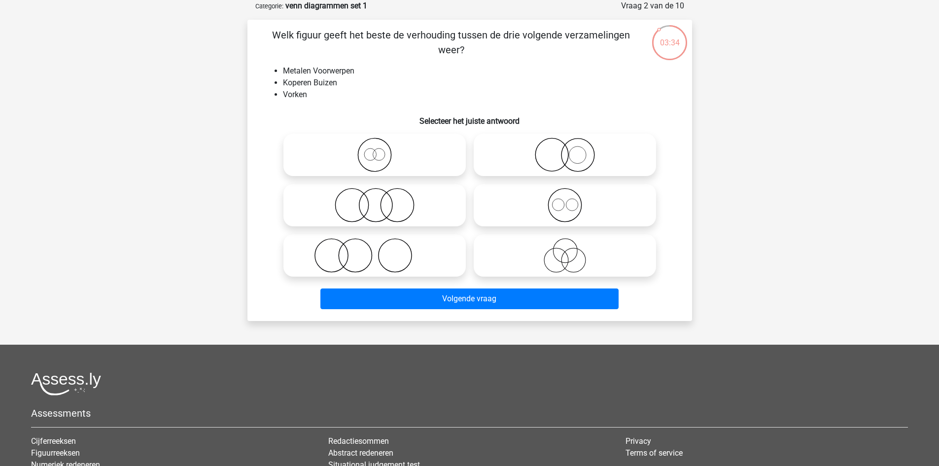
click at [394, 252] on icon at bounding box center [374, 255] width 174 height 34
click at [381, 250] on input "radio" at bounding box center [378, 247] width 6 height 6
radio input "true"
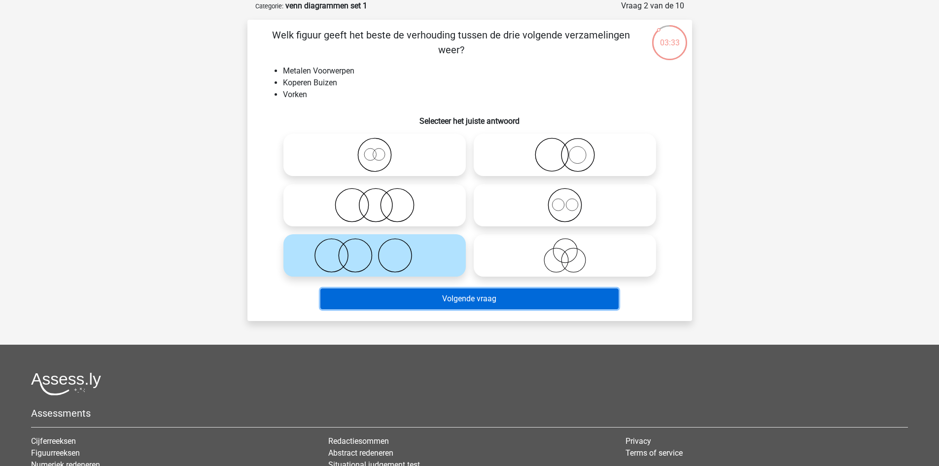
click at [423, 300] on button "Volgende vraag" at bounding box center [469, 298] width 298 height 21
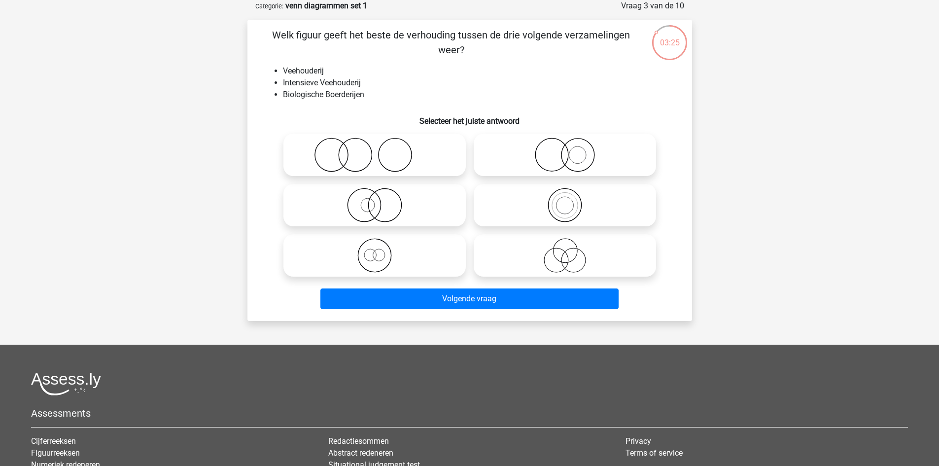
click at [583, 254] on icon at bounding box center [564, 255] width 174 height 34
click at [571, 250] on input "radio" at bounding box center [568, 247] width 6 height 6
radio input "true"
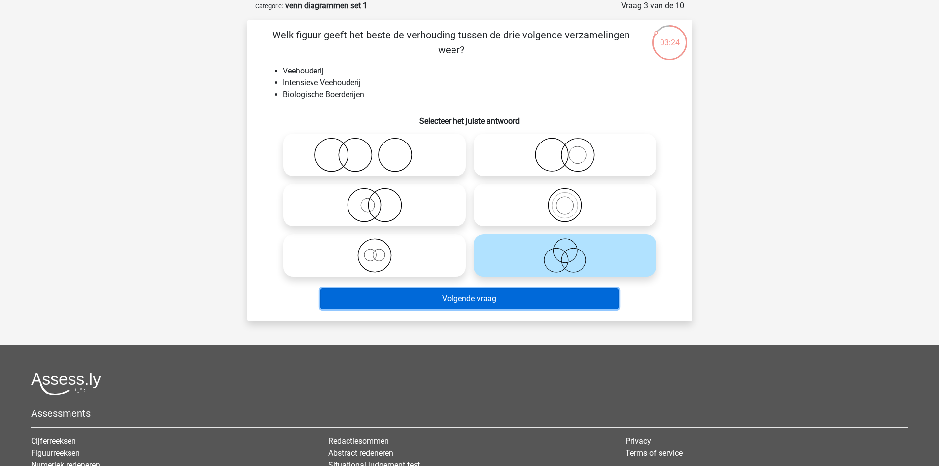
click at [509, 305] on button "Volgende vraag" at bounding box center [469, 298] width 298 height 21
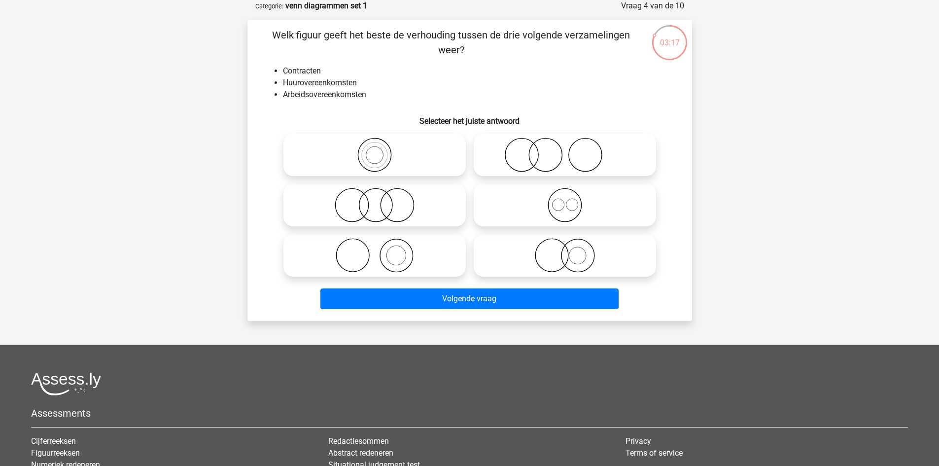
click at [376, 157] on icon at bounding box center [374, 154] width 174 height 34
click at [376, 150] on input "radio" at bounding box center [378, 146] width 6 height 6
radio input "true"
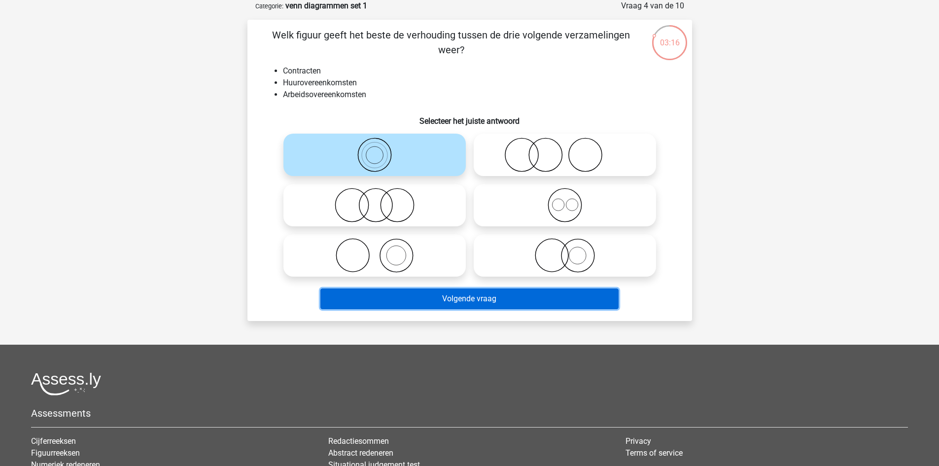
click at [445, 301] on button "Volgende vraag" at bounding box center [469, 298] width 298 height 21
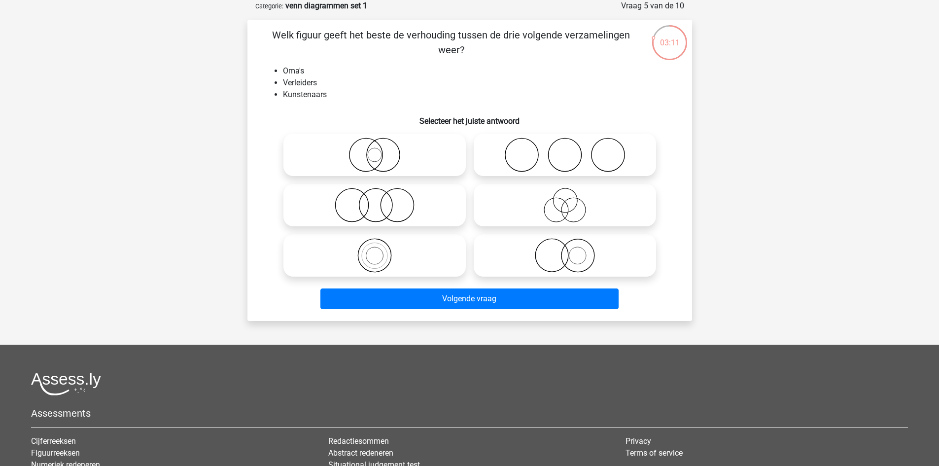
click at [513, 159] on icon at bounding box center [564, 154] width 174 height 34
click at [565, 150] on input "radio" at bounding box center [568, 146] width 6 height 6
radio input "true"
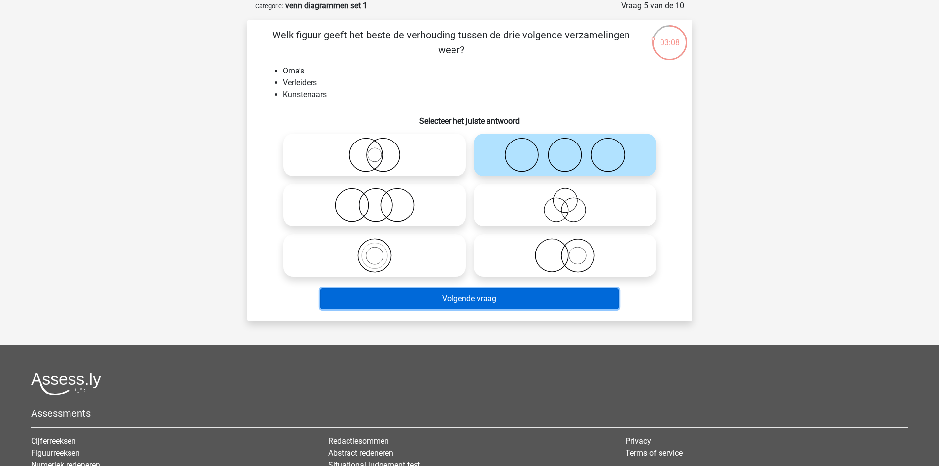
click at [464, 300] on button "Volgende vraag" at bounding box center [469, 298] width 298 height 21
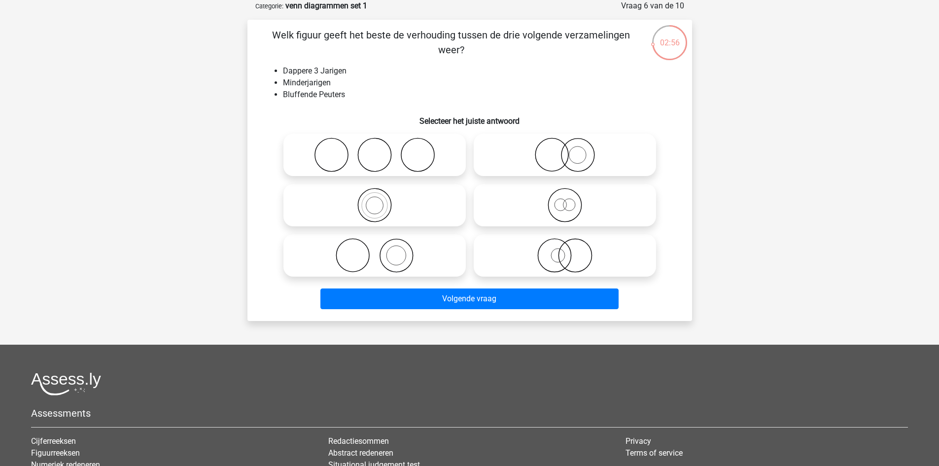
click at [562, 251] on icon at bounding box center [564, 255] width 174 height 34
click at [565, 250] on input "radio" at bounding box center [568, 247] width 6 height 6
radio input "true"
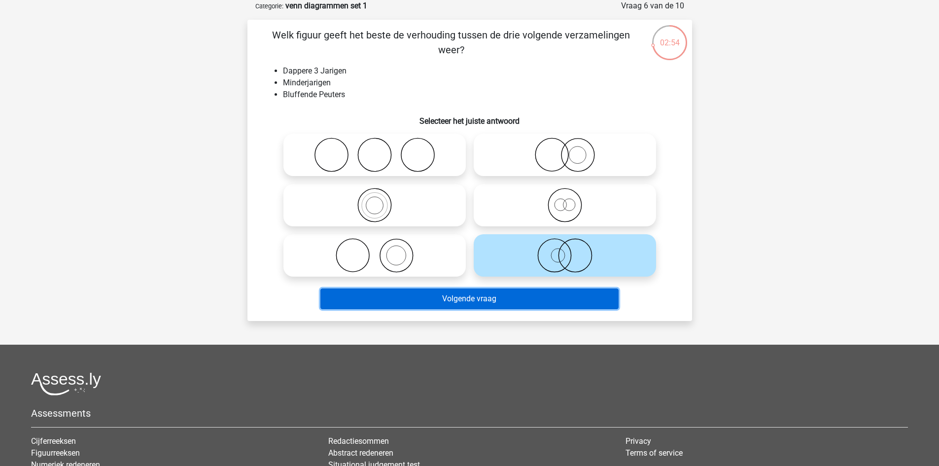
click at [527, 295] on button "Volgende vraag" at bounding box center [469, 298] width 298 height 21
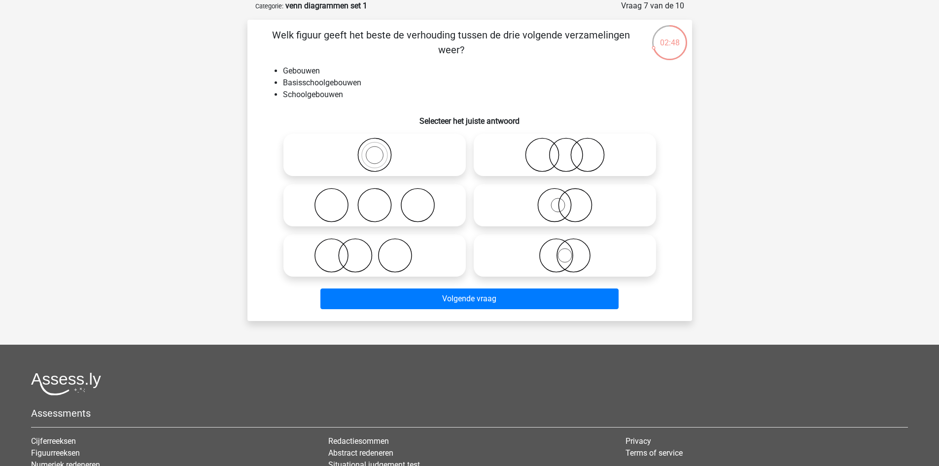
click at [363, 253] on icon at bounding box center [374, 255] width 174 height 34
click at [375, 250] on input "radio" at bounding box center [378, 247] width 6 height 6
radio input "true"
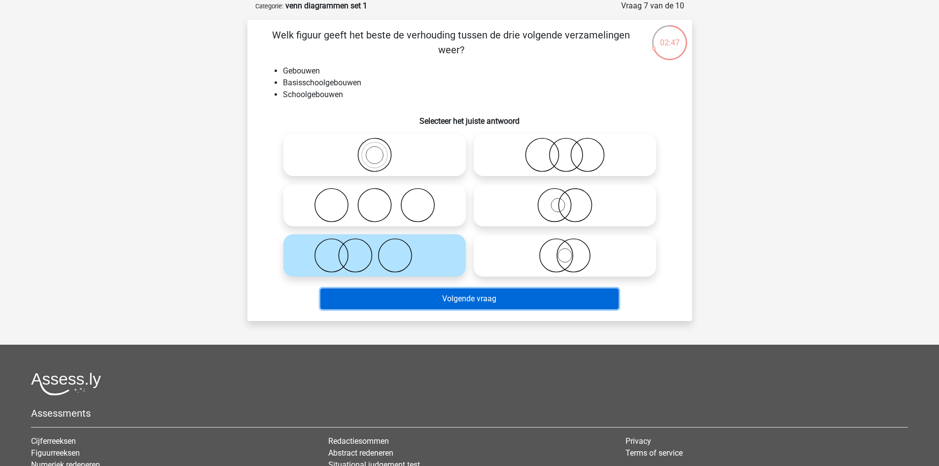
click at [386, 295] on button "Volgende vraag" at bounding box center [469, 298] width 298 height 21
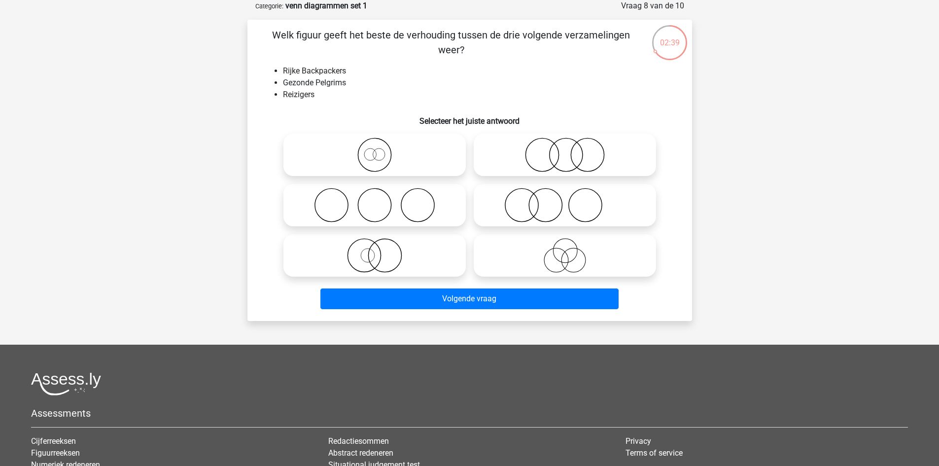
click at [534, 159] on icon at bounding box center [564, 154] width 174 height 34
click at [565, 150] on input "radio" at bounding box center [568, 146] width 6 height 6
radio input "true"
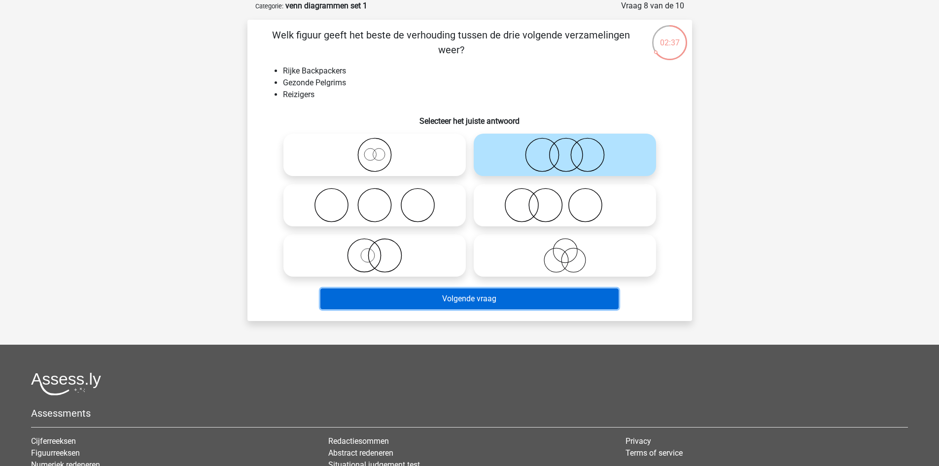
click at [477, 304] on button "Volgende vraag" at bounding box center [469, 298] width 298 height 21
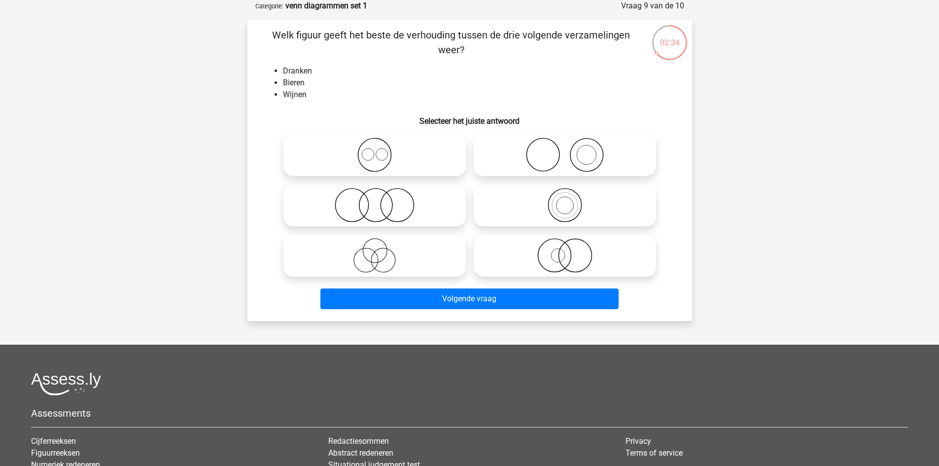
click at [380, 254] on icon at bounding box center [374, 255] width 174 height 34
click at [380, 250] on input "radio" at bounding box center [378, 247] width 6 height 6
radio input "true"
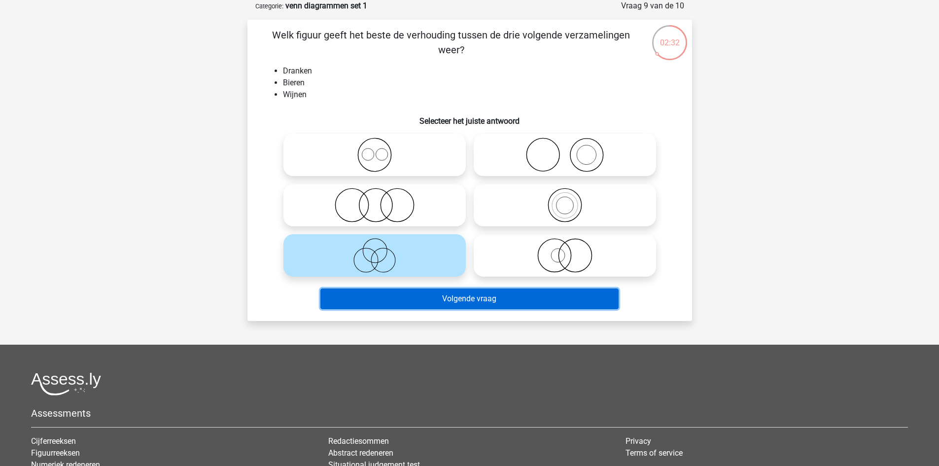
click at [457, 299] on button "Volgende vraag" at bounding box center [469, 298] width 298 height 21
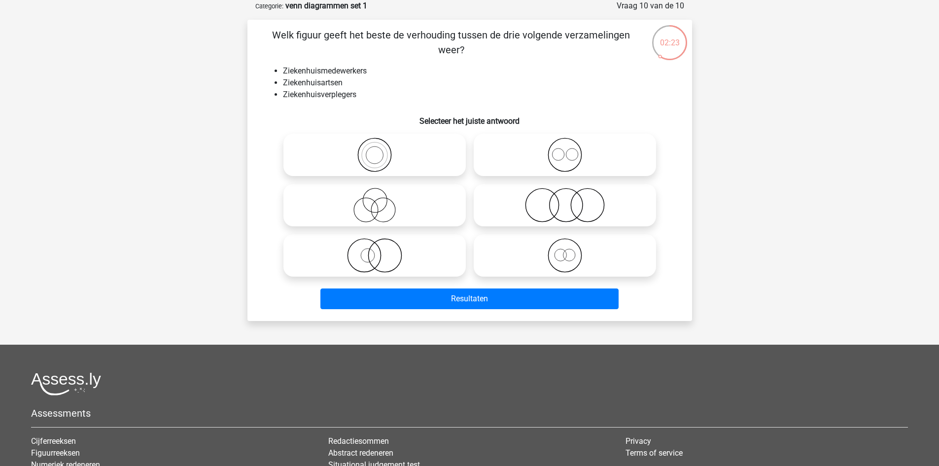
click at [554, 256] on circle at bounding box center [560, 255] width 12 height 12
click at [565, 250] on input "radio" at bounding box center [568, 247] width 6 height 6
radio input "true"
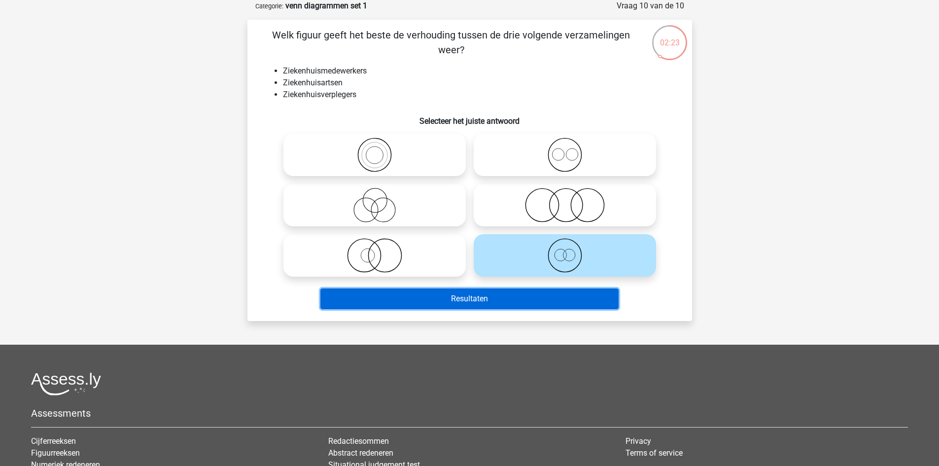
click at [515, 298] on button "Resultaten" at bounding box center [469, 298] width 298 height 21
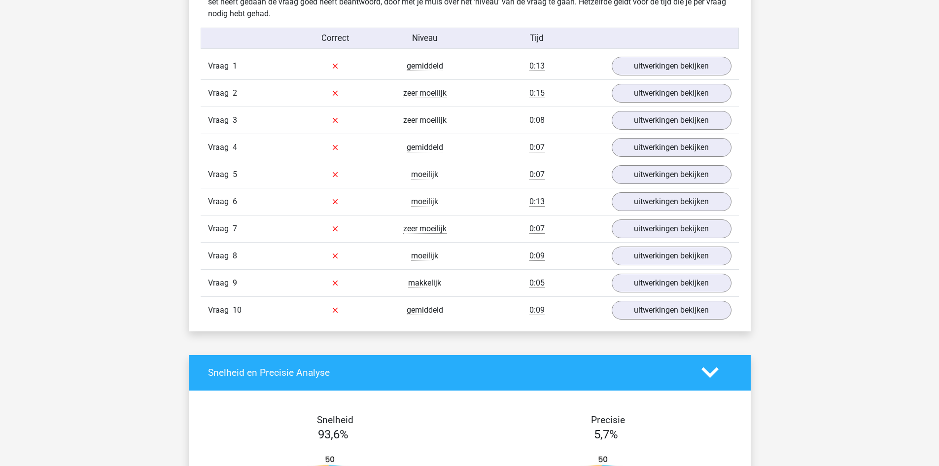
scroll to position [788, 0]
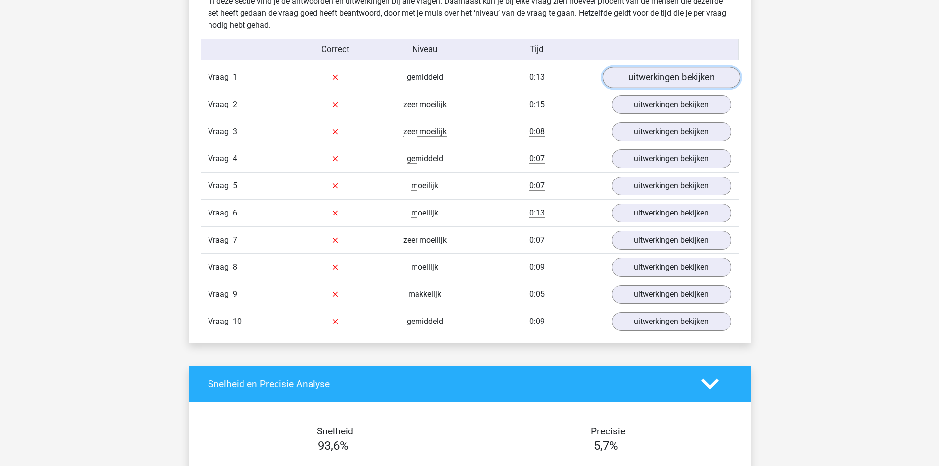
click at [652, 77] on link "uitwerkingen bekijken" at bounding box center [670, 78] width 137 height 22
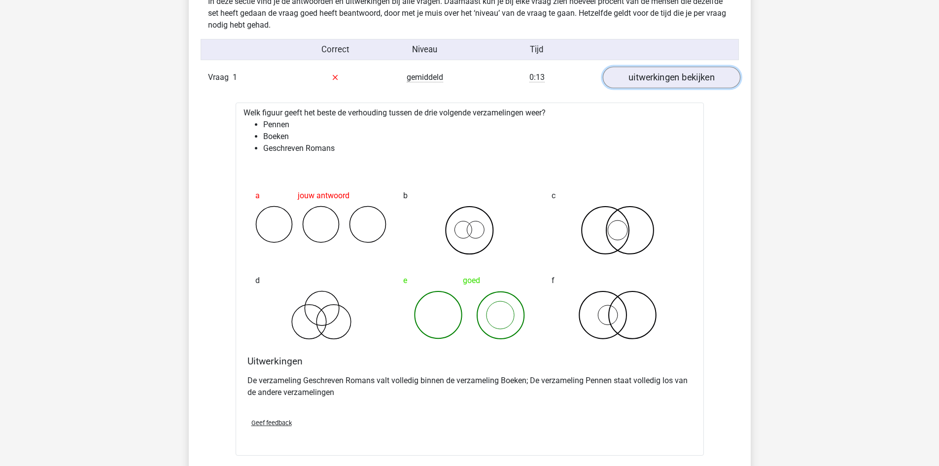
click at [691, 78] on link "uitwerkingen bekijken" at bounding box center [670, 78] width 137 height 22
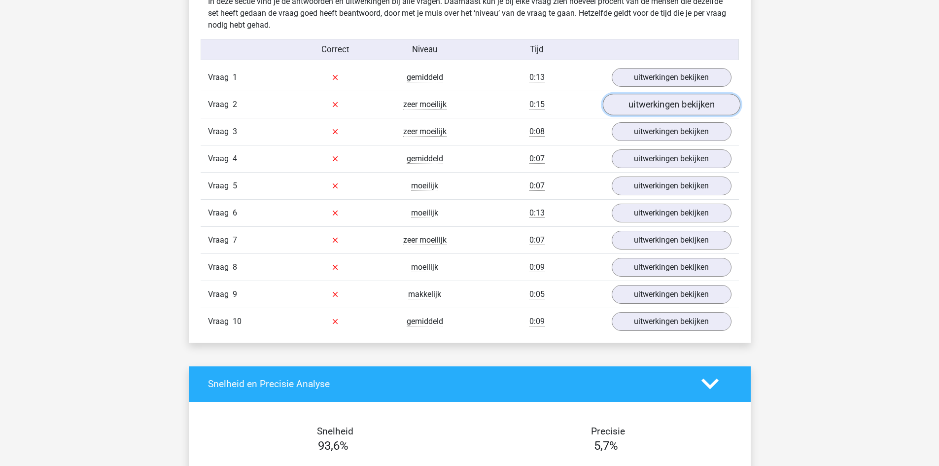
click at [688, 107] on link "uitwerkingen bekijken" at bounding box center [670, 105] width 137 height 22
